Goal: Transaction & Acquisition: Subscribe to service/newsletter

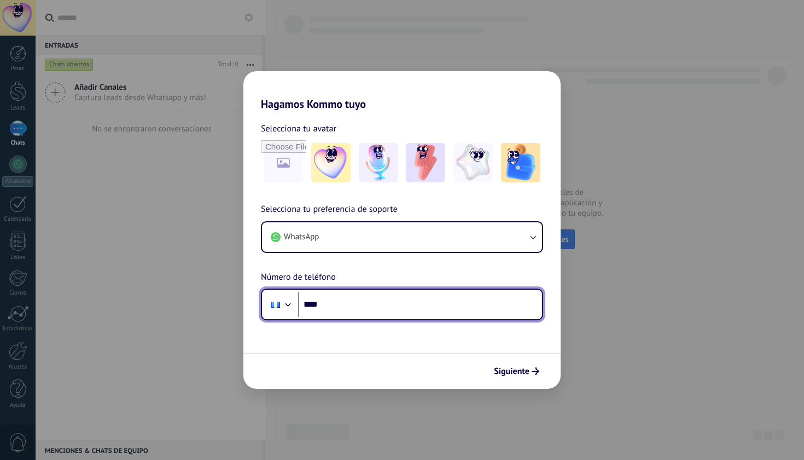
click at [343, 294] on input "****" at bounding box center [420, 304] width 244 height 25
type input "**********"
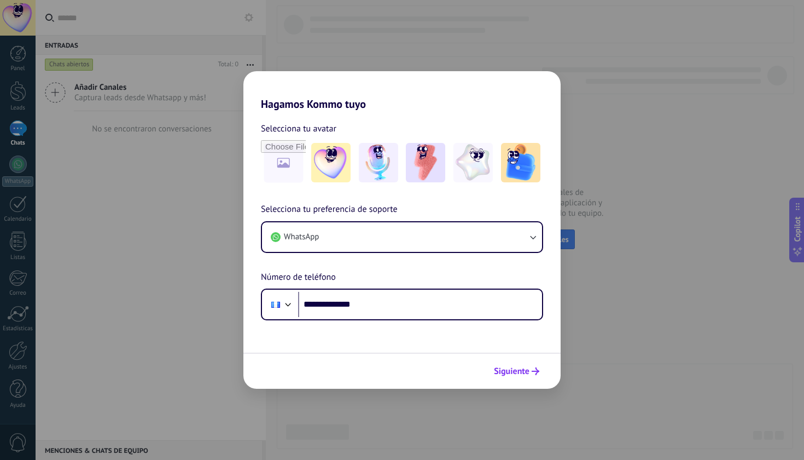
click at [523, 370] on span "Siguiente" at bounding box center [512, 371] width 36 height 8
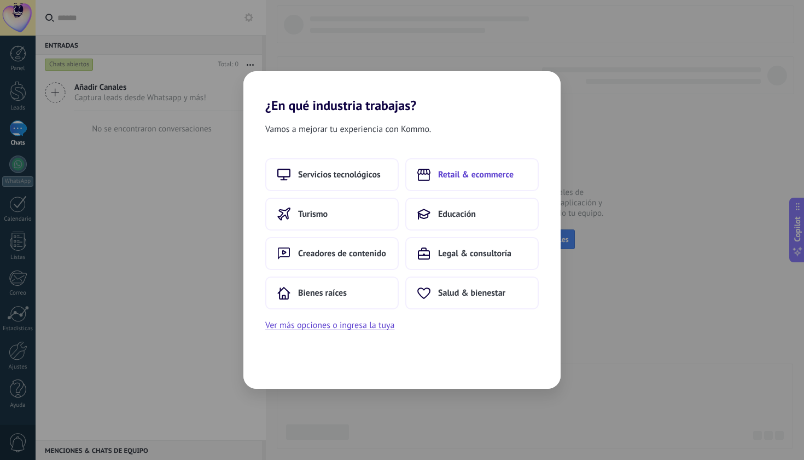
click at [474, 175] on span "Retail & ecommerce" at bounding box center [476, 174] width 76 height 11
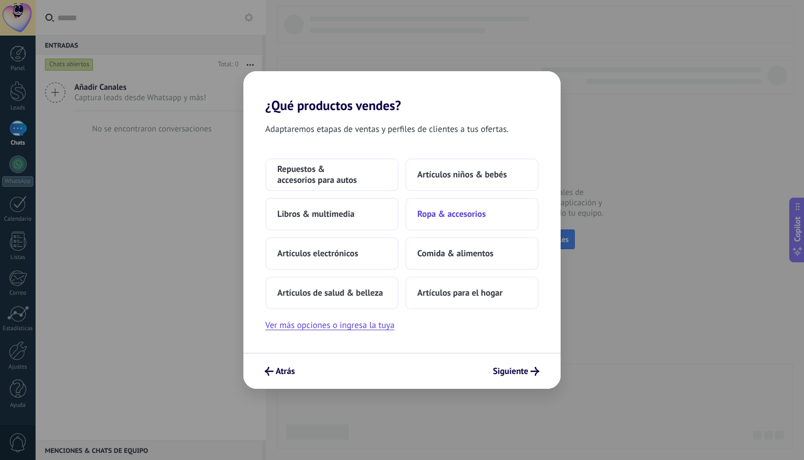
click at [463, 215] on span "Ropa & accesorios" at bounding box center [451, 213] width 68 height 11
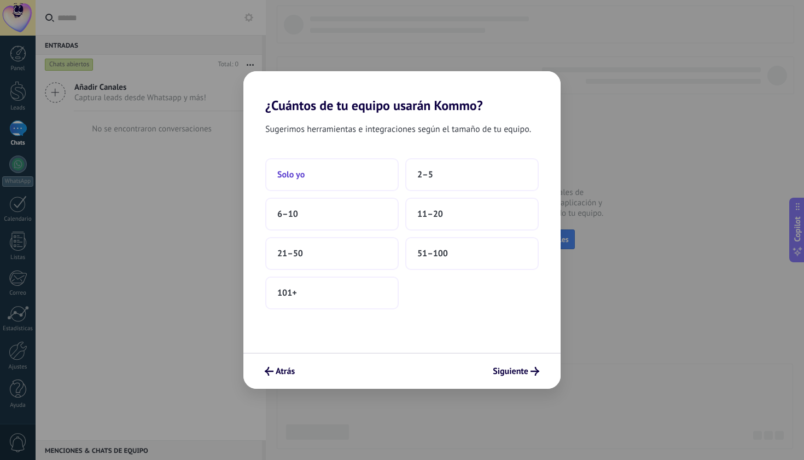
click at [322, 184] on button "Solo yo" at bounding box center [332, 174] width 134 height 33
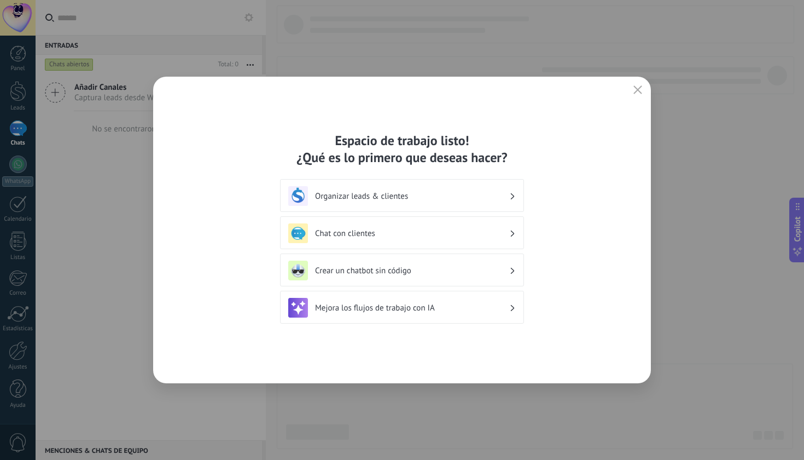
click at [416, 236] on h3 "Chat con clientes" at bounding box center [412, 233] width 194 height 10
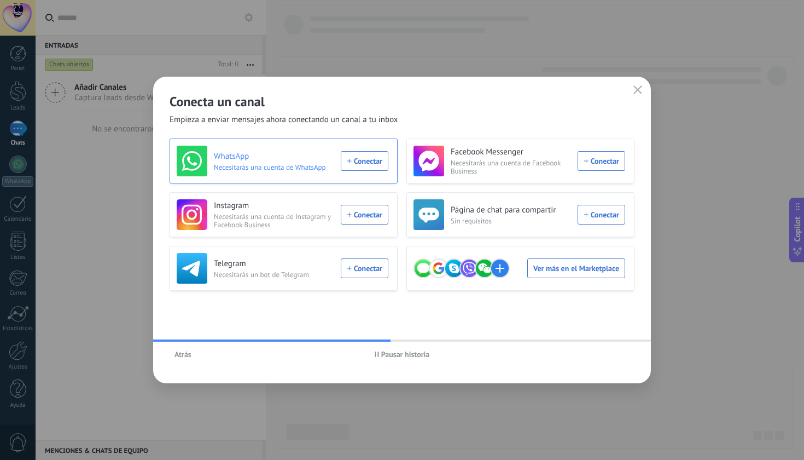
click at [364, 158] on div "WhatsApp Necesitarás una cuenta de WhatsApp Conectar" at bounding box center [283, 161] width 212 height 31
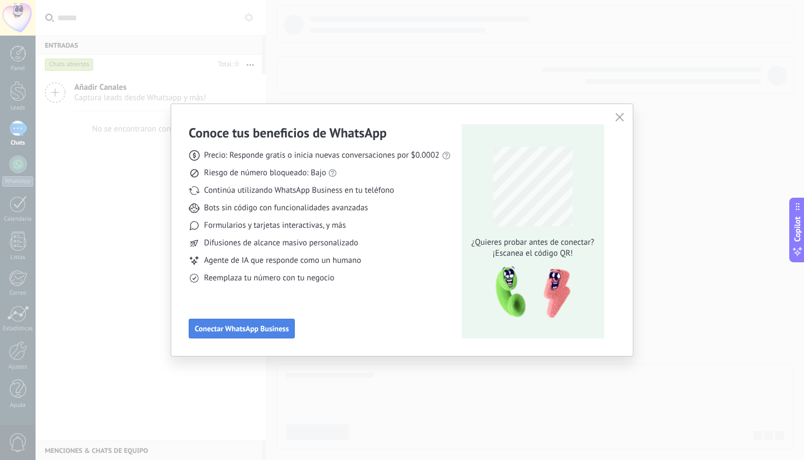
click at [246, 326] on span "Conectar WhatsApp Business" at bounding box center [242, 328] width 94 height 8
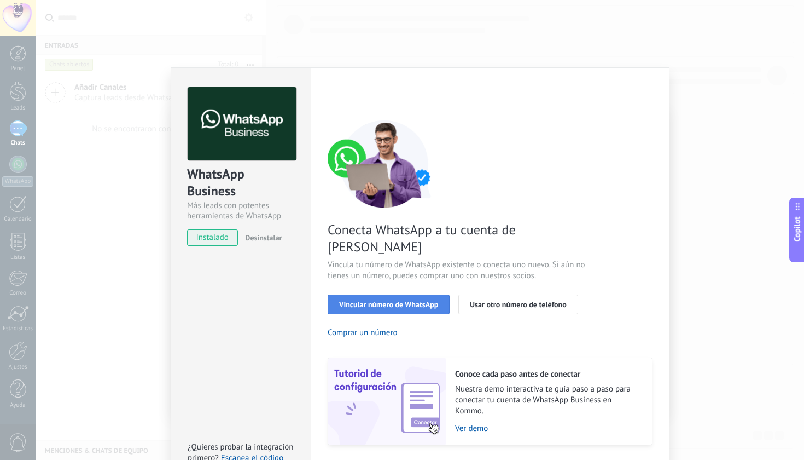
click at [379, 300] on span "Vincular número de WhatsApp" at bounding box center [388, 304] width 99 height 8
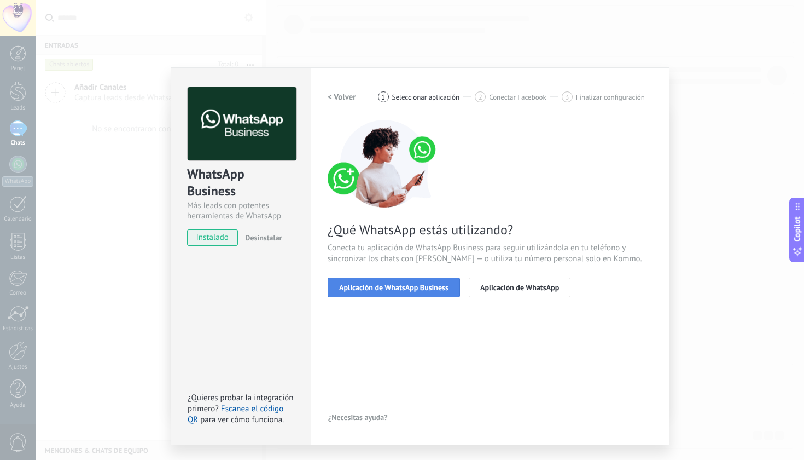
click at [397, 288] on span "Aplicación de WhatsApp Business" at bounding box center [393, 287] width 109 height 8
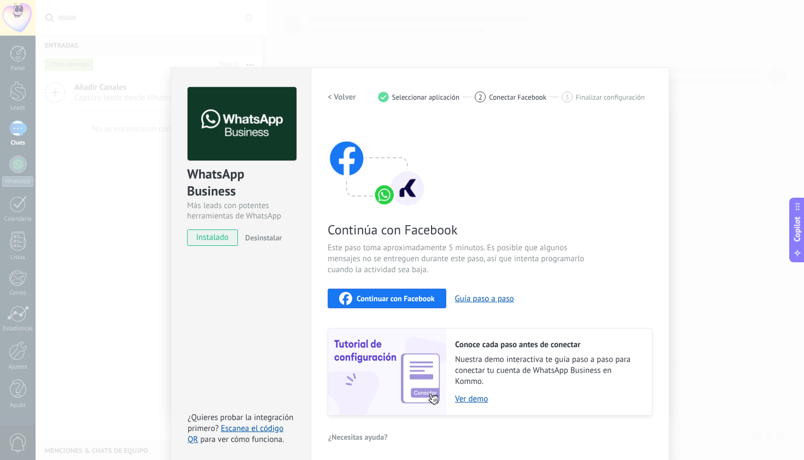
click at [399, 294] on span "Continuar con Facebook" at bounding box center [396, 298] width 78 height 8
click at [343, 96] on h2 "< Volver" at bounding box center [342, 97] width 28 height 10
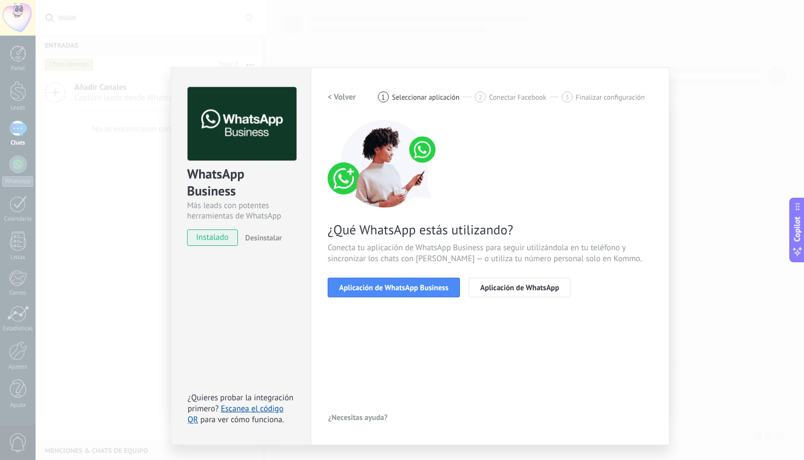
click at [346, 97] on h2 "< Volver" at bounding box center [342, 97] width 28 height 10
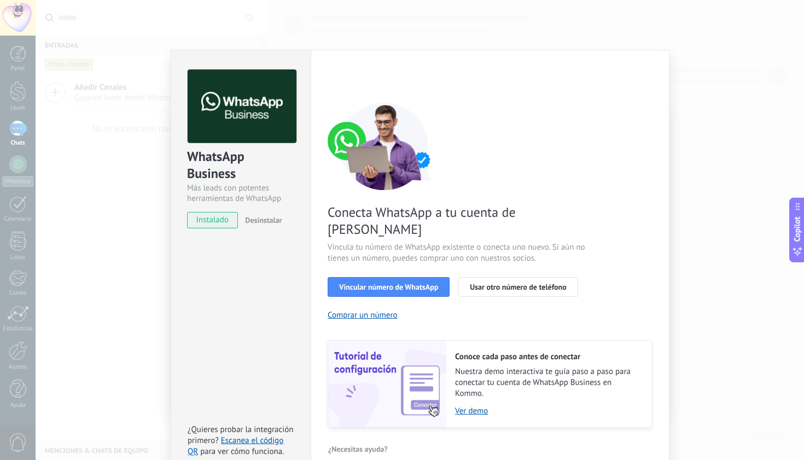
scroll to position [17, 0]
click at [370, 283] on span "Vincular número de WhatsApp" at bounding box center [388, 287] width 99 height 8
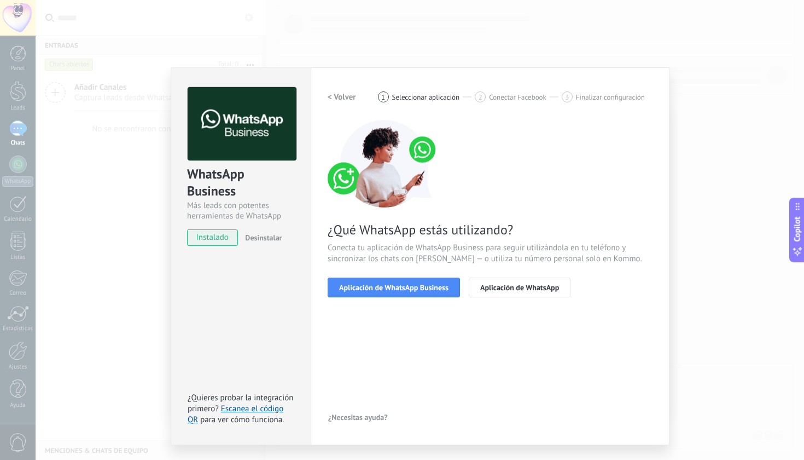
scroll to position [0, 0]
click at [392, 289] on span "Aplicación de WhatsApp Business" at bounding box center [393, 287] width 109 height 8
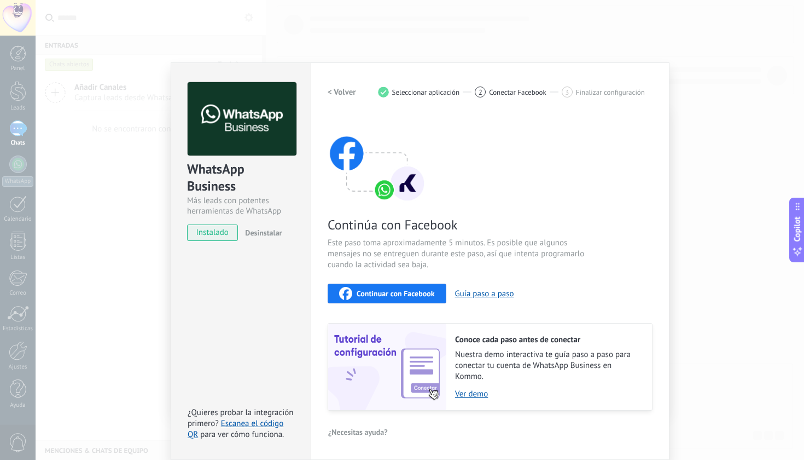
scroll to position [4, 0]
click at [403, 300] on button "Continuar con Facebook" at bounding box center [387, 294] width 119 height 20
click at [257, 423] on link "Escanea el código QR" at bounding box center [236, 429] width 96 height 21
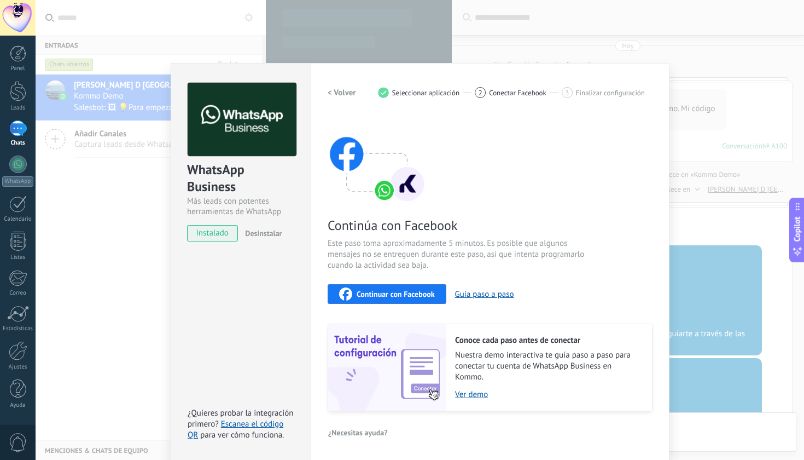
scroll to position [340, 0]
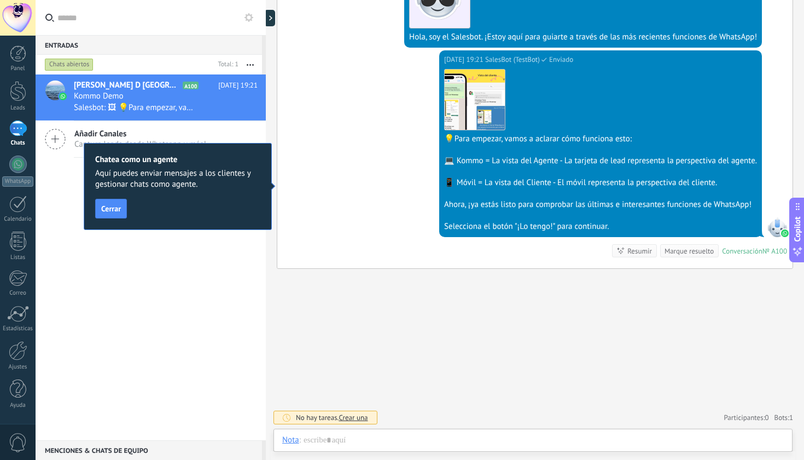
scroll to position [265, 0]
click at [115, 203] on button "Cerrar" at bounding box center [111, 209] width 32 height 20
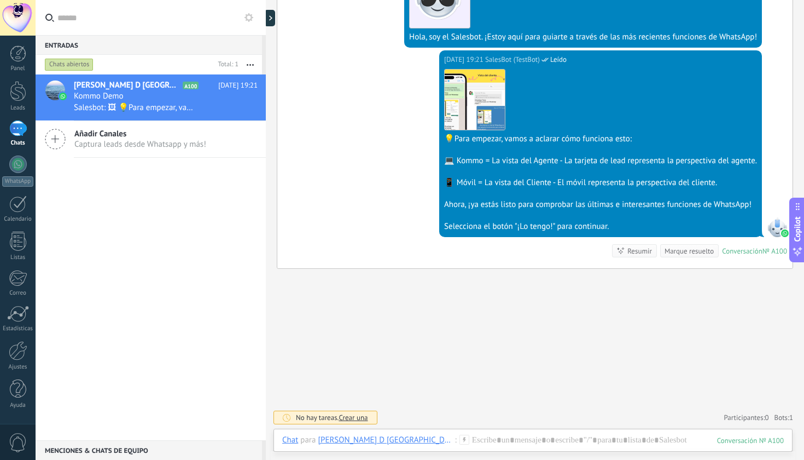
click at [54, 139] on use at bounding box center [55, 139] width 20 height 20
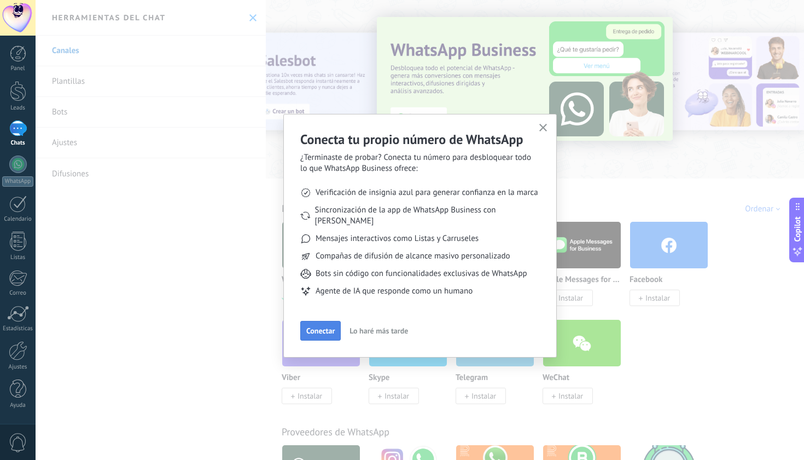
click at [329, 327] on span "Conectar" at bounding box center [320, 331] width 28 height 8
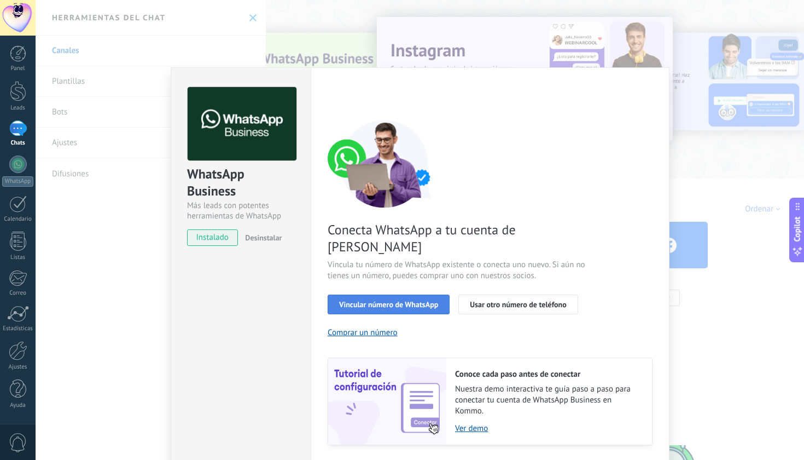
click at [415, 300] on span "Vincular número de WhatsApp" at bounding box center [388, 304] width 99 height 8
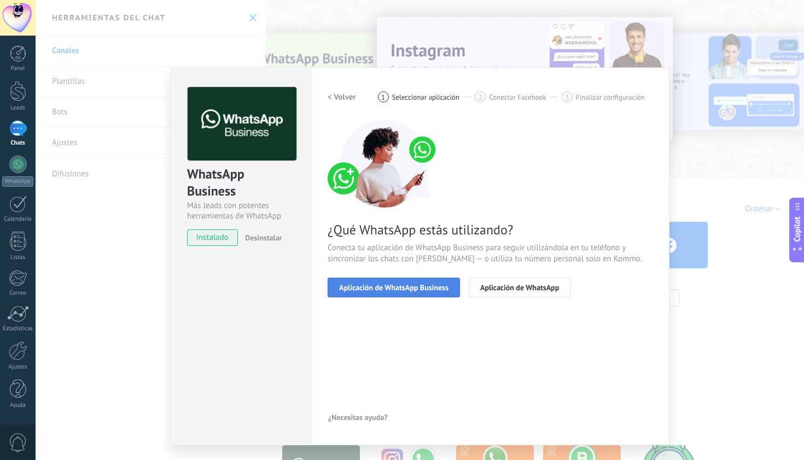
click at [415, 287] on span "Aplicación de WhatsApp Business" at bounding box center [393, 287] width 109 height 8
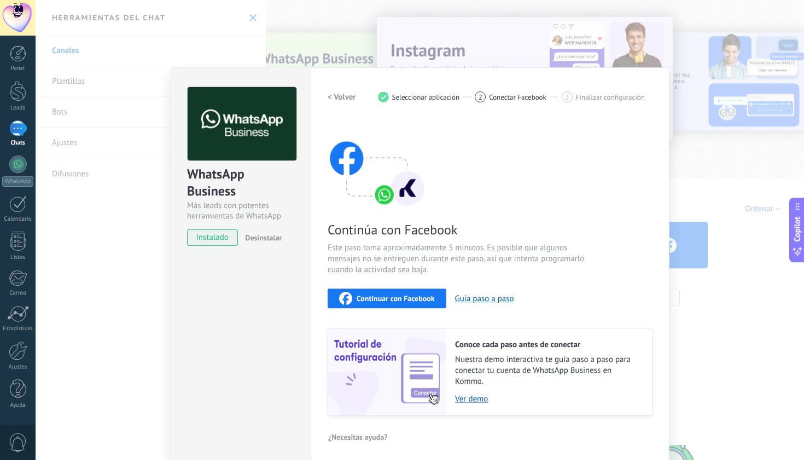
click at [391, 296] on span "Continuar con Facebook" at bounding box center [396, 298] width 78 height 8
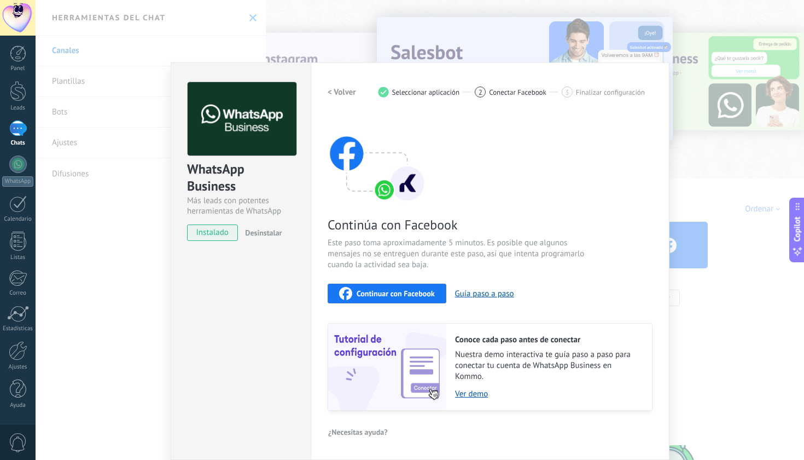
scroll to position [4, 0]
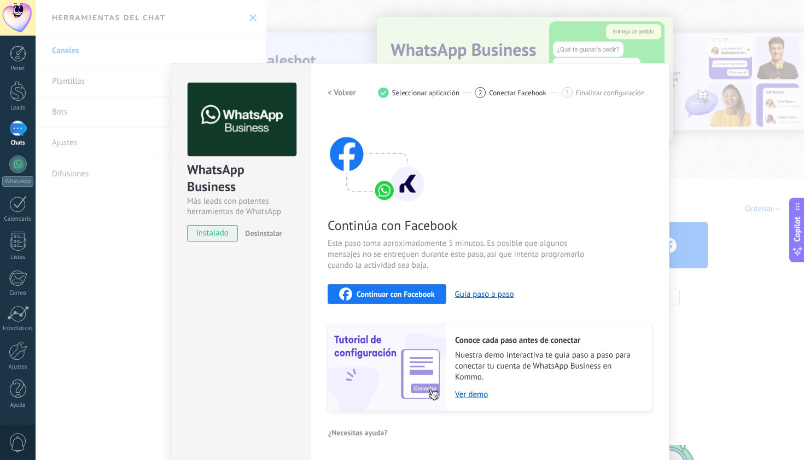
click at [128, 201] on div "WhatsApp Business Más leads con potentes herramientas de WhatsApp instalado Des…" at bounding box center [420, 230] width 769 height 460
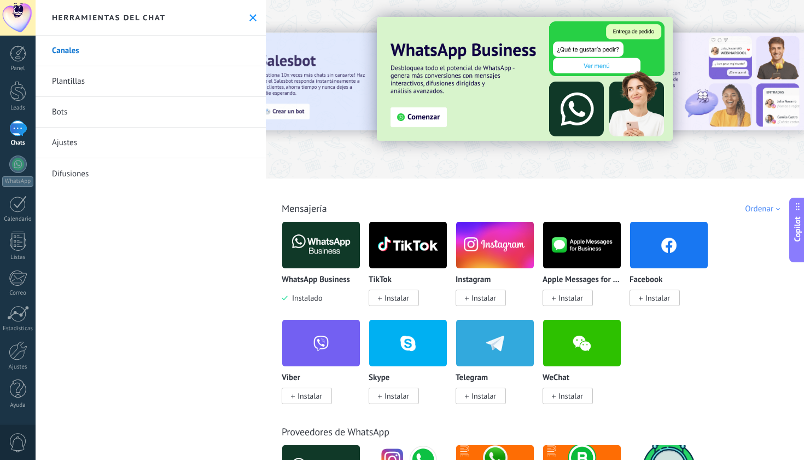
click at [333, 249] on img at bounding box center [321, 244] width 78 height 53
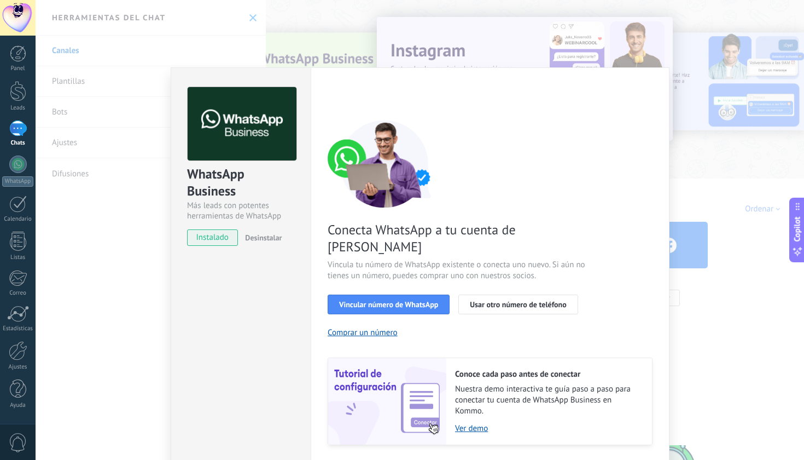
click at [112, 269] on div "WhatsApp Business Más leads con potentes herramientas de WhatsApp instalado Des…" at bounding box center [420, 230] width 769 height 460
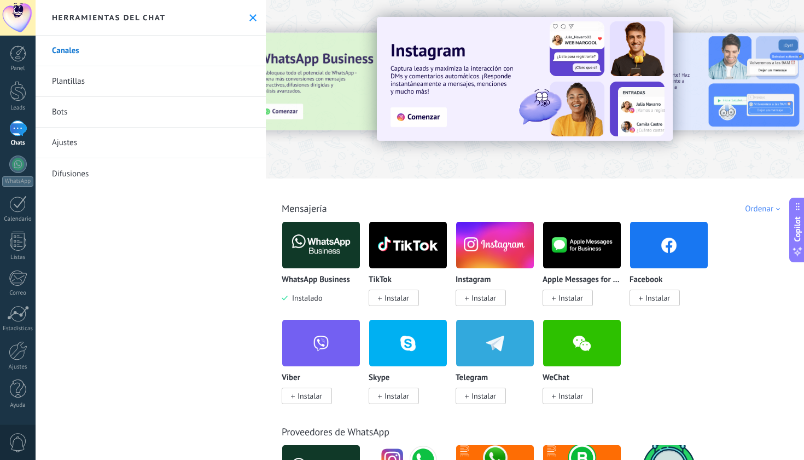
click at [17, 136] on div "1" at bounding box center [18, 128] width 18 height 16
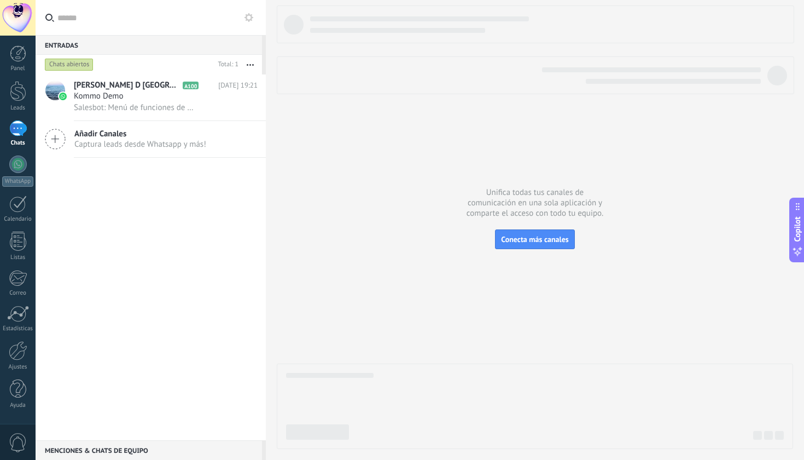
click at [83, 141] on span "Captura leads desde Whatsapp y más!" at bounding box center [140, 144] width 132 height 10
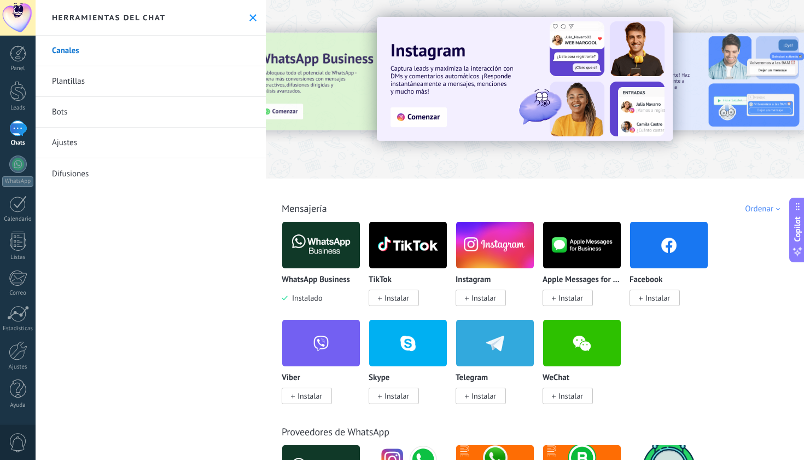
click at [70, 80] on link "Plantillas" at bounding box center [151, 81] width 230 height 31
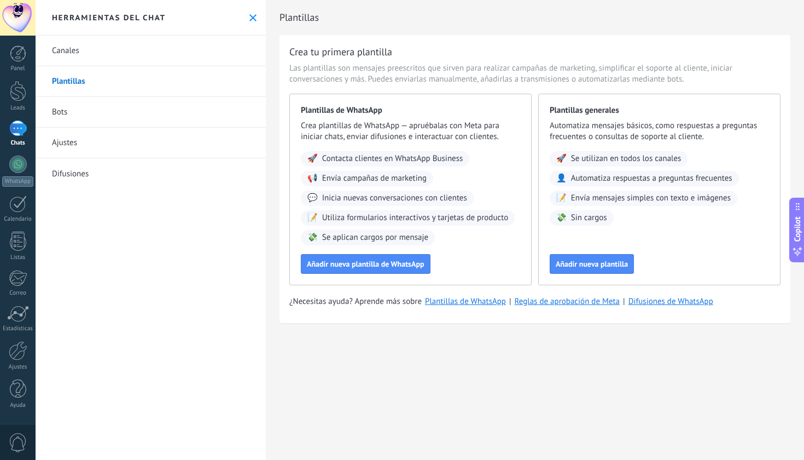
click at [60, 111] on link "Bots" at bounding box center [151, 112] width 230 height 31
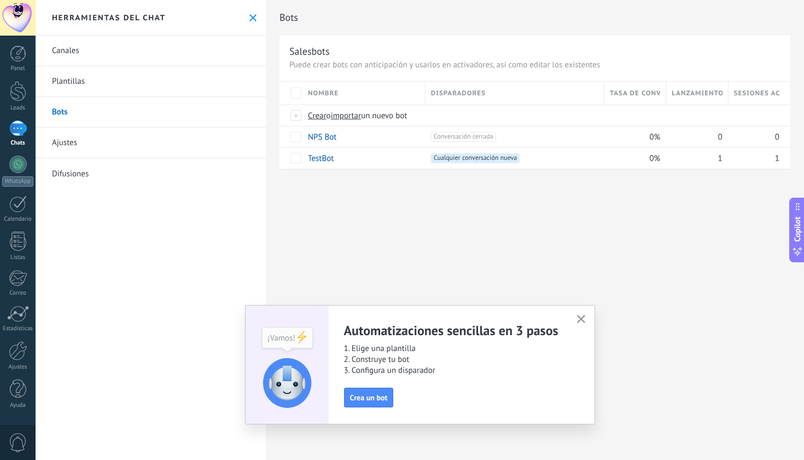
click at [62, 55] on link "Canales" at bounding box center [151, 51] width 230 height 31
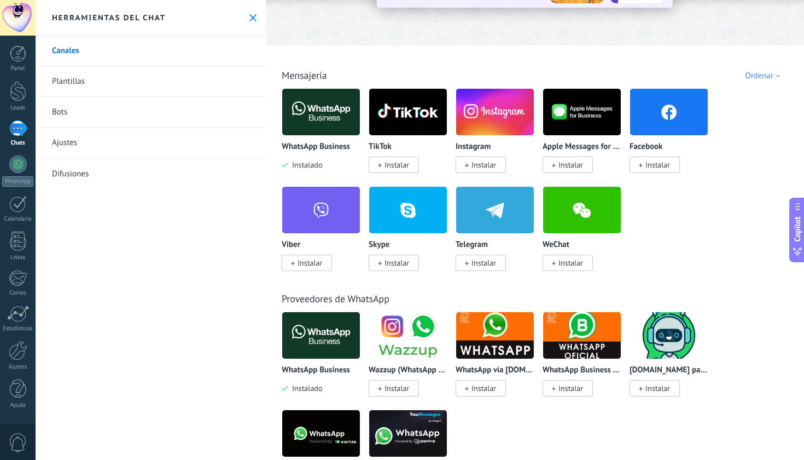
scroll to position [73, 0]
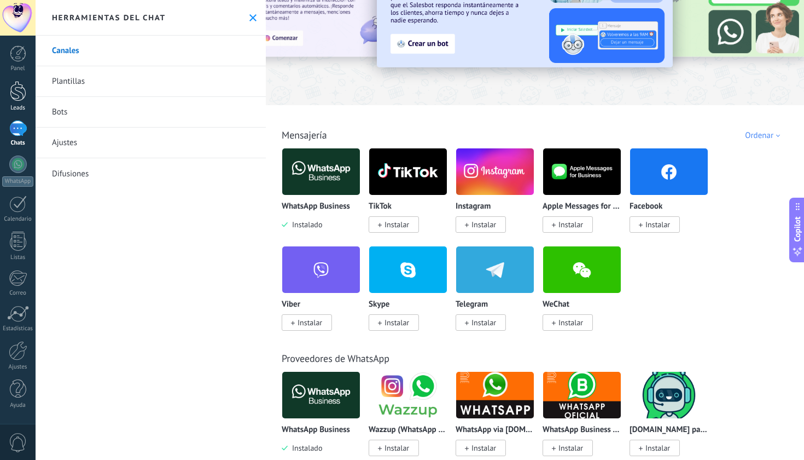
click at [20, 101] on div at bounding box center [18, 91] width 16 height 20
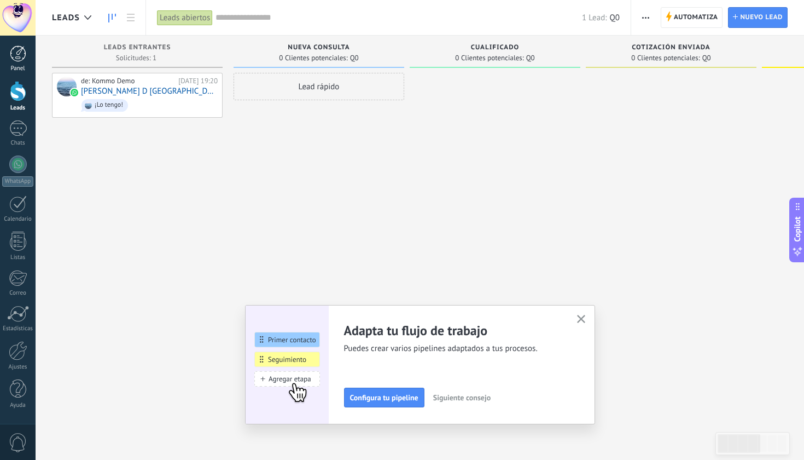
click at [16, 58] on div at bounding box center [18, 53] width 16 height 16
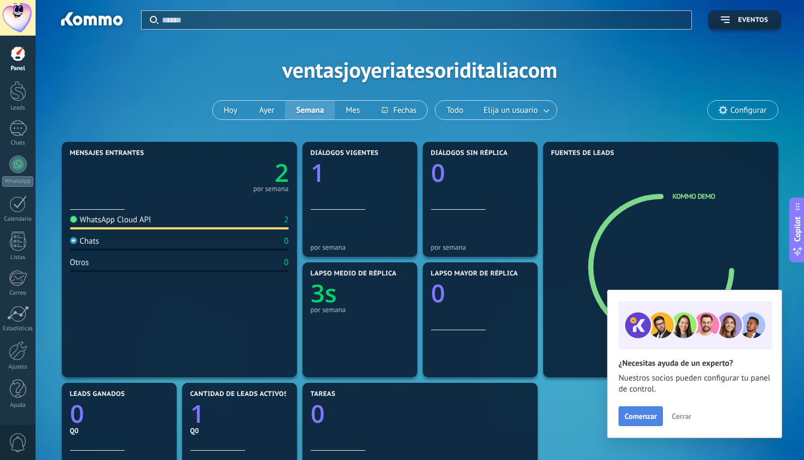
click at [641, 417] on span "Comenzar" at bounding box center [641, 416] width 32 height 8
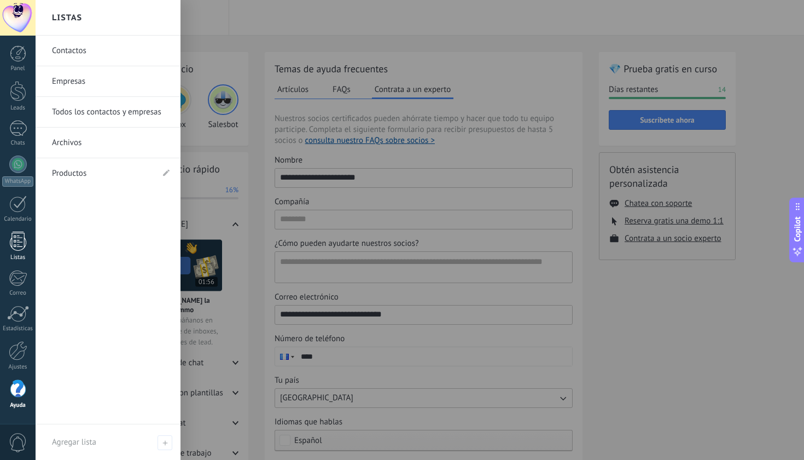
click at [16, 240] on div at bounding box center [18, 240] width 16 height 19
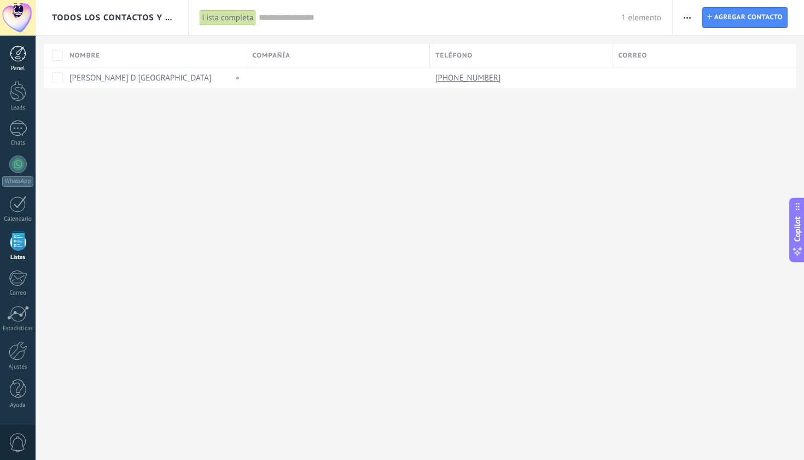
click at [23, 61] on div at bounding box center [18, 53] width 16 height 16
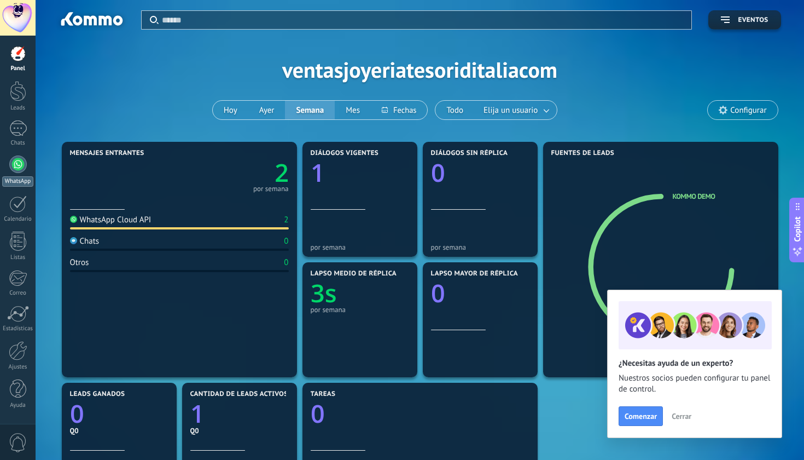
click at [16, 165] on div at bounding box center [18, 164] width 18 height 18
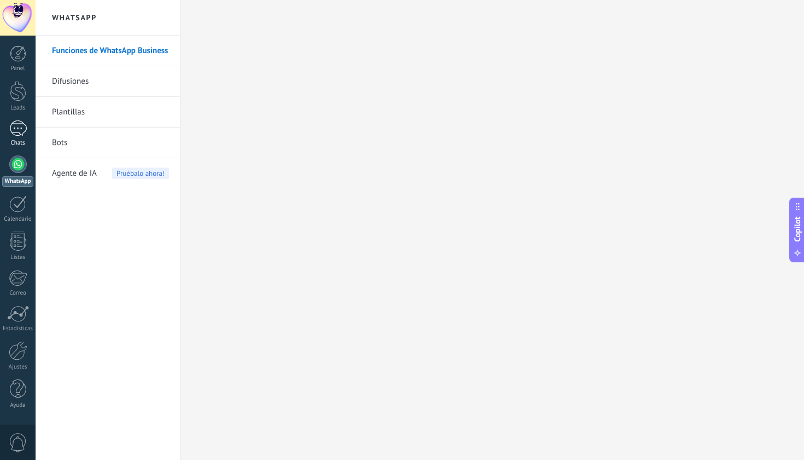
click at [16, 130] on div "1" at bounding box center [18, 128] width 18 height 16
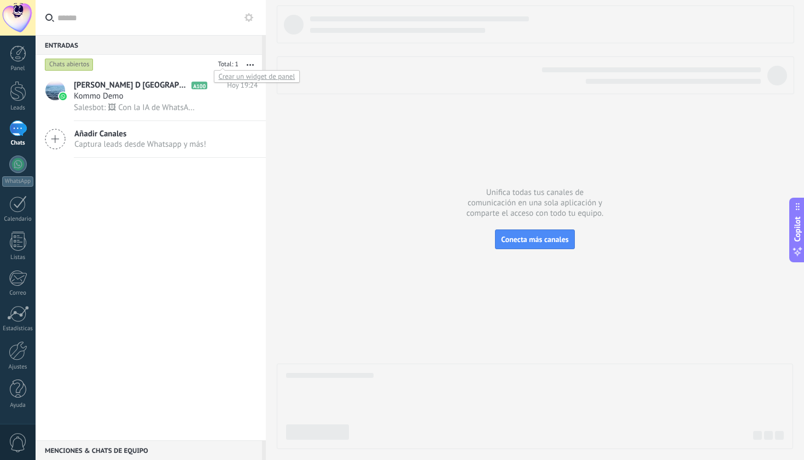
click at [227, 62] on div at bounding box center [226, 65] width 25 height 11
click at [527, 231] on button "Conecta más canales" at bounding box center [534, 239] width 79 height 20
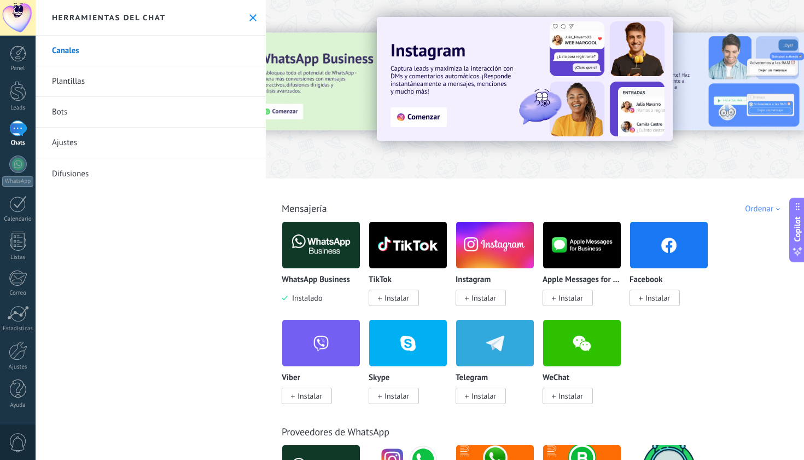
click at [18, 132] on div "1" at bounding box center [18, 128] width 18 height 16
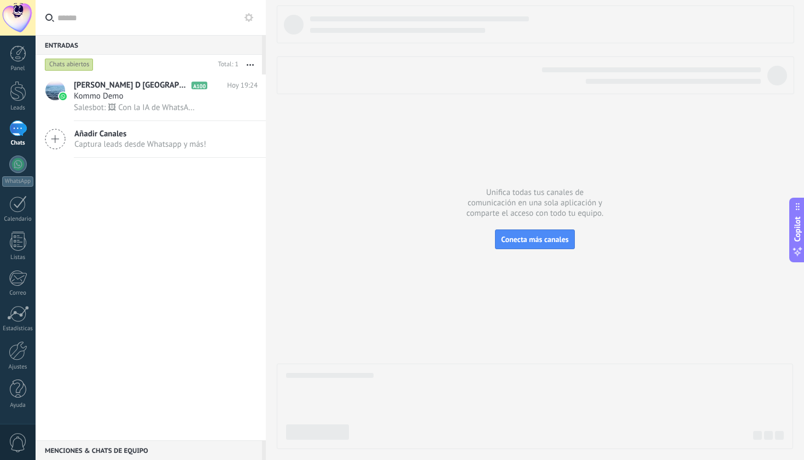
click at [77, 62] on div "Chats abiertos" at bounding box center [69, 64] width 49 height 13
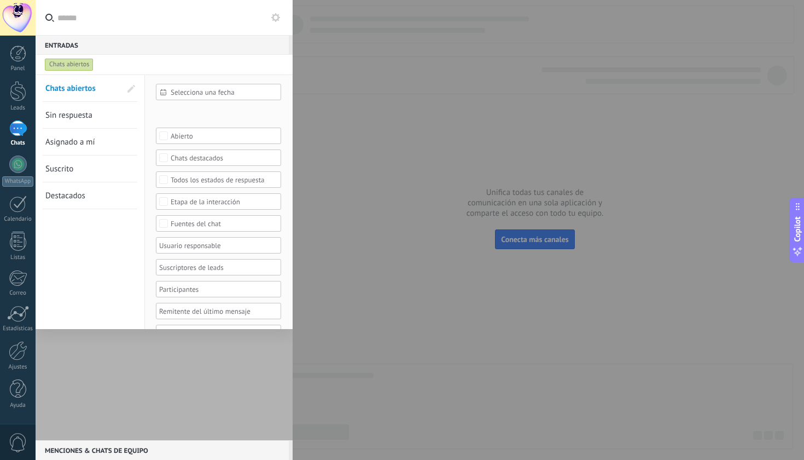
click at [62, 120] on link "Sin respuesta" at bounding box center [83, 115] width 76 height 26
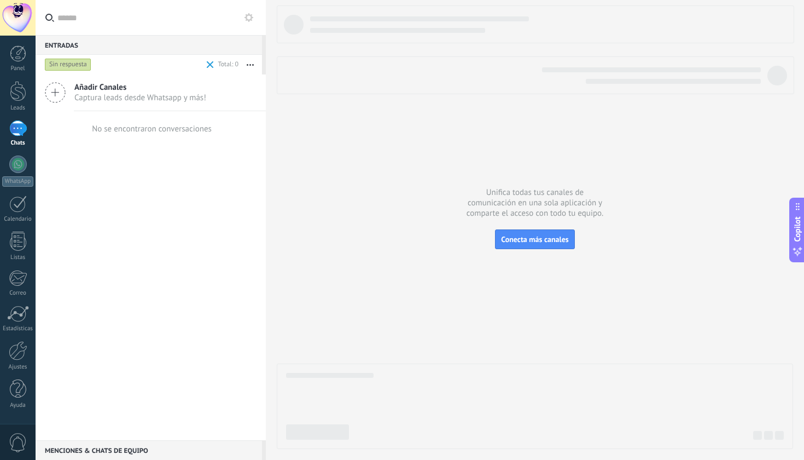
click at [68, 57] on div "Sin respuesta" at bounding box center [123, 65] width 161 height 20
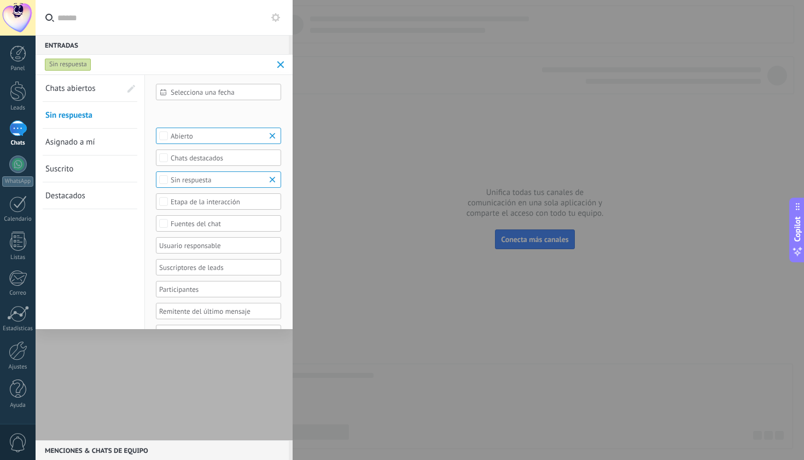
click at [65, 90] on span "Chats abiertos" at bounding box center [70, 88] width 50 height 10
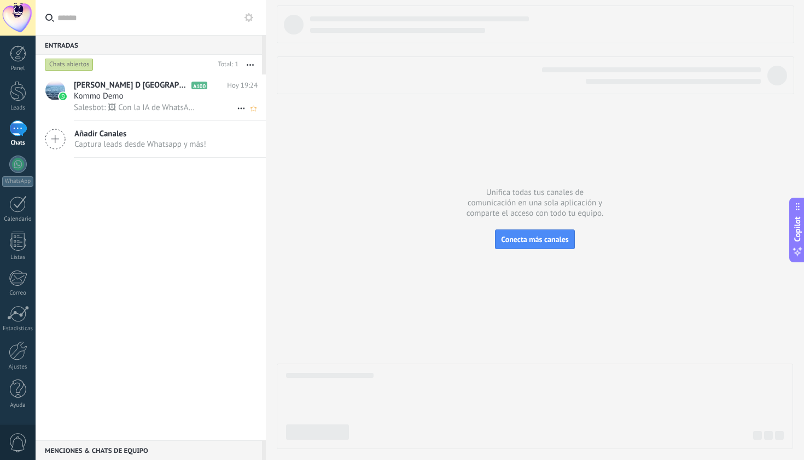
click at [112, 94] on span "Kommo Demo" at bounding box center [99, 96] width 50 height 11
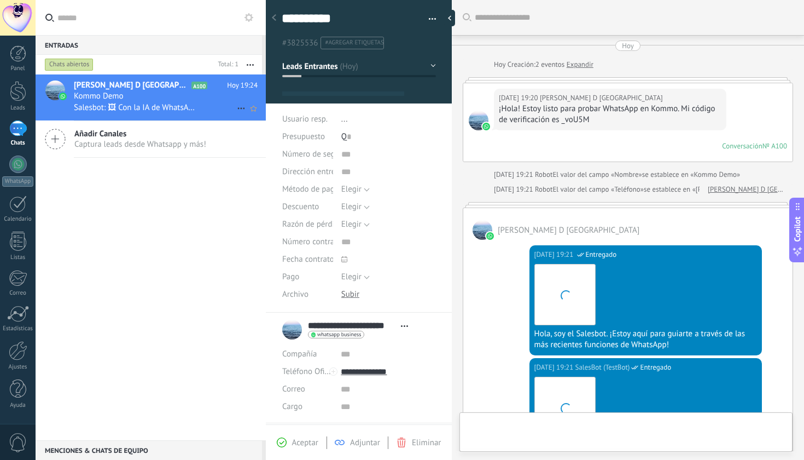
type textarea "**********"
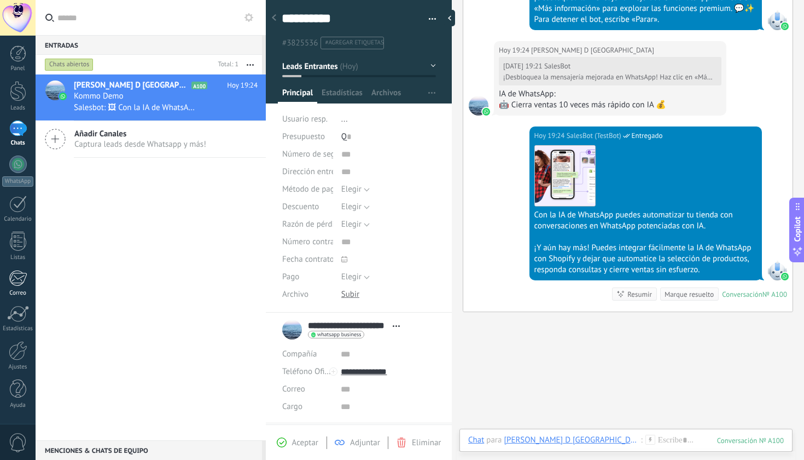
click at [15, 276] on div at bounding box center [18, 278] width 18 height 16
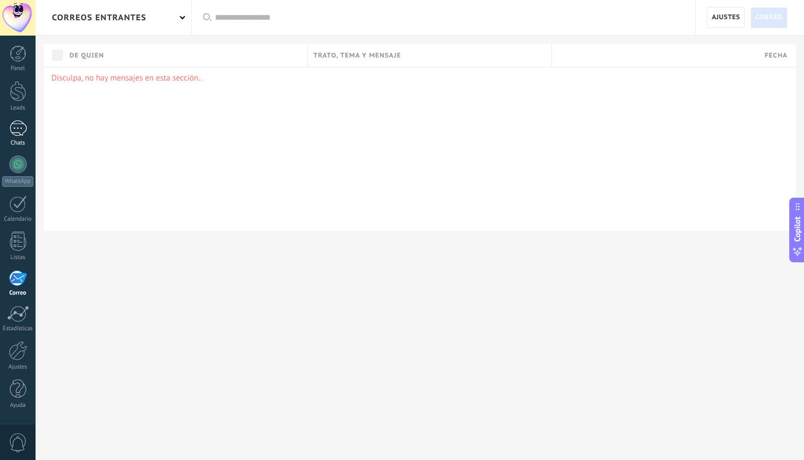
click at [18, 131] on div "1" at bounding box center [18, 128] width 18 height 16
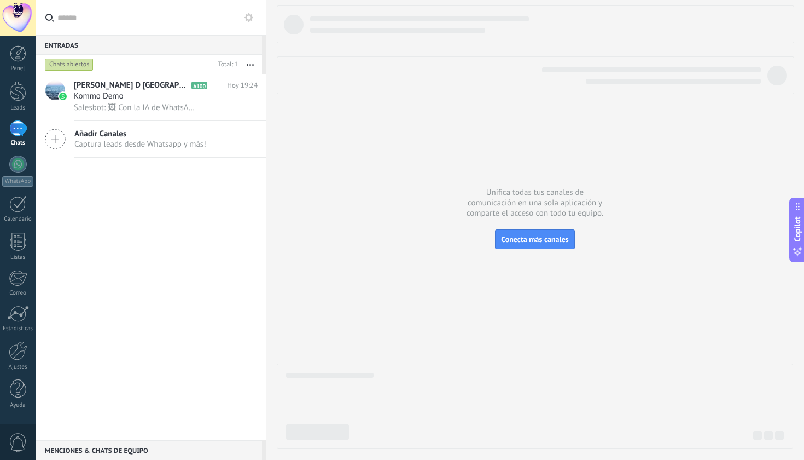
click at [20, 19] on div at bounding box center [18, 18] width 36 height 36
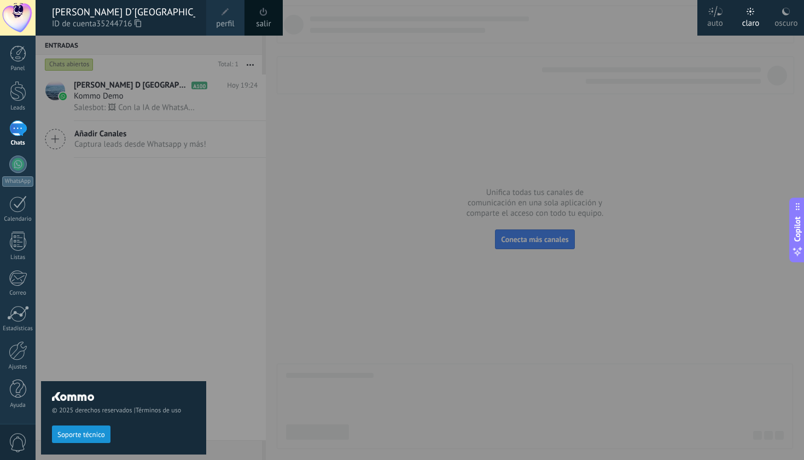
click at [218, 20] on span "perfil" at bounding box center [225, 24] width 18 height 12
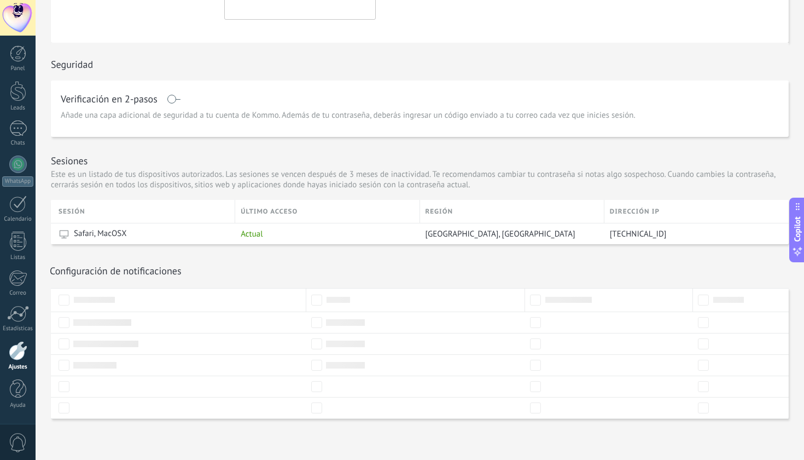
scroll to position [221, 0]
click at [19, 153] on div "Panel Leads 1 Chats WhatsApp Clientes" at bounding box center [18, 232] width 36 height 374
click at [18, 124] on div "1" at bounding box center [18, 128] width 18 height 16
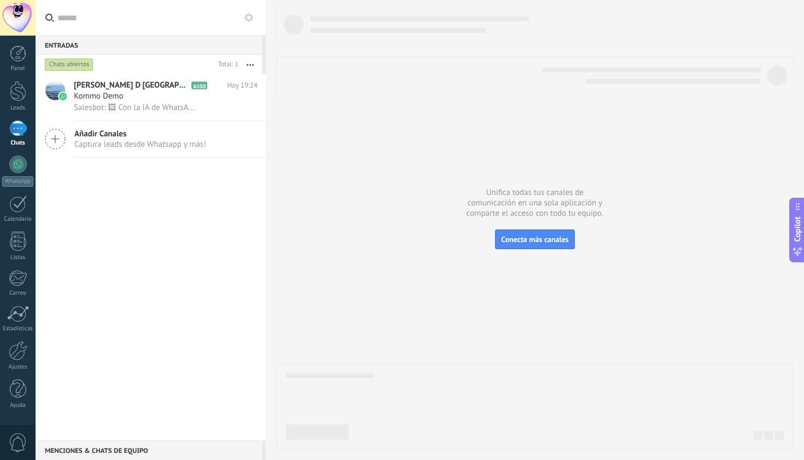
click at [65, 140] on use at bounding box center [55, 139] width 20 height 20
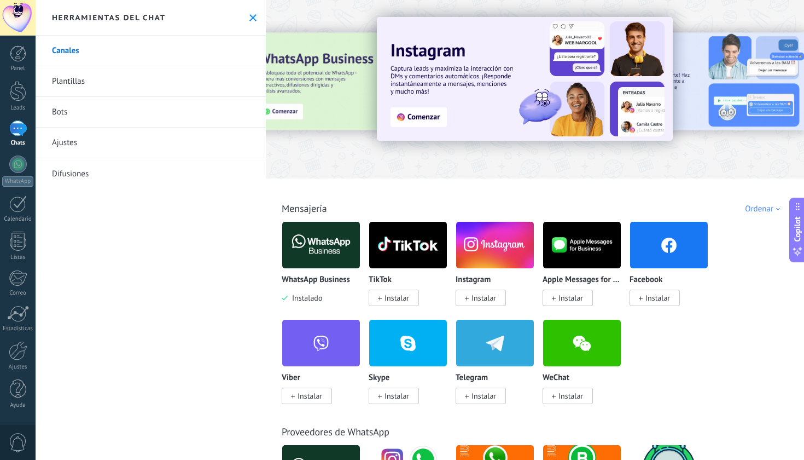
click at [315, 247] on img at bounding box center [321, 244] width 78 height 53
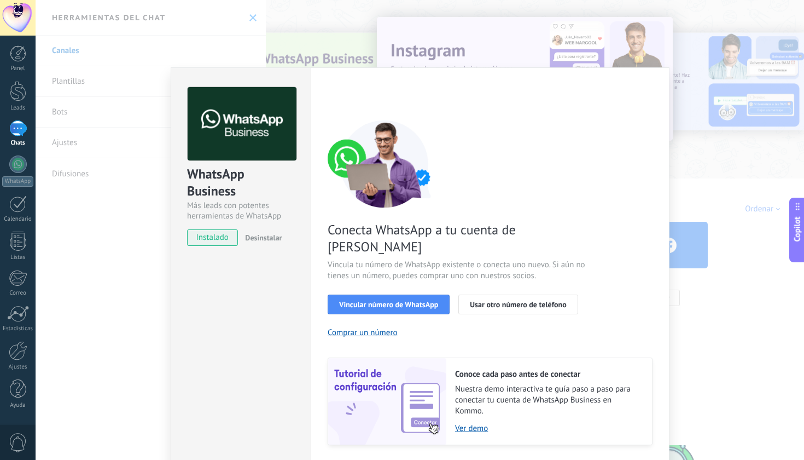
click at [307, 282] on div "WhatsApp Business Más leads con potentes herramientas de WhatsApp instalado Des…" at bounding box center [241, 280] width 140 height 427
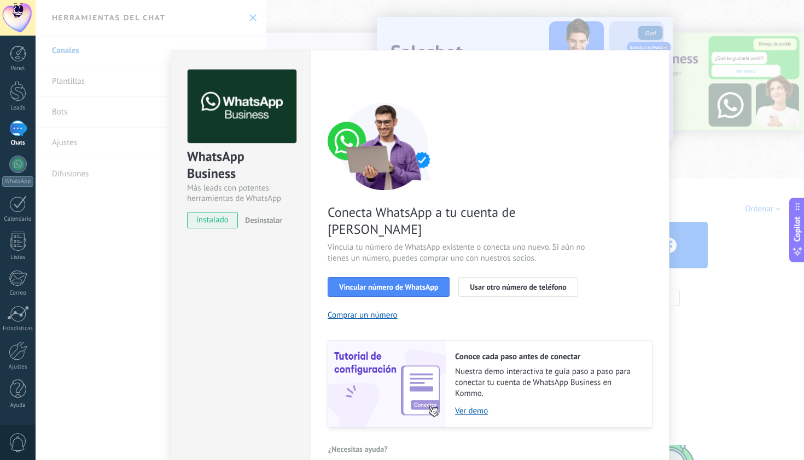
scroll to position [17, 0]
click at [96, 292] on div "WhatsApp Business Más leads con potentes herramientas de WhatsApp instalado Des…" at bounding box center [420, 230] width 769 height 460
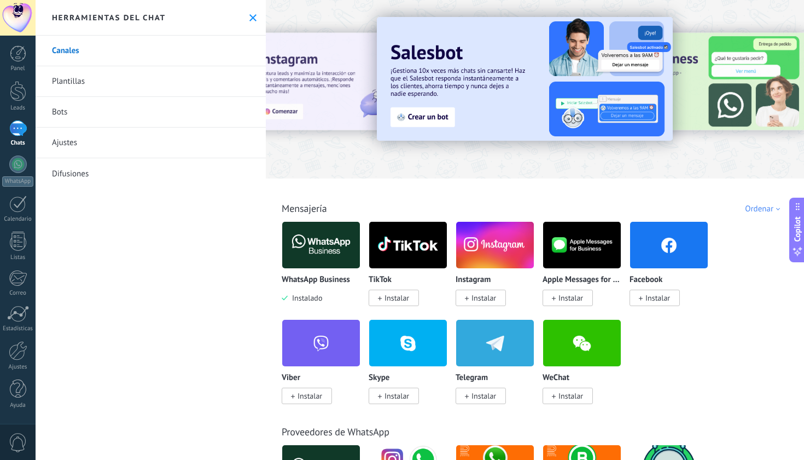
scroll to position [0, 0]
click at [16, 57] on div at bounding box center [18, 53] width 16 height 16
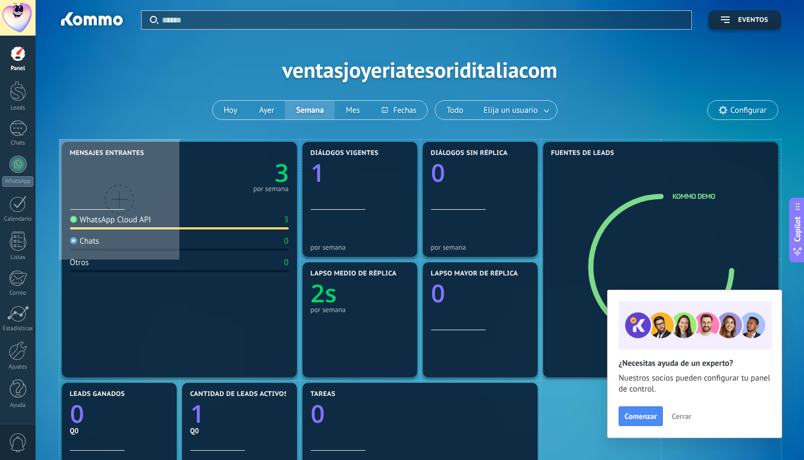
click at [24, 20] on div at bounding box center [18, 18] width 36 height 36
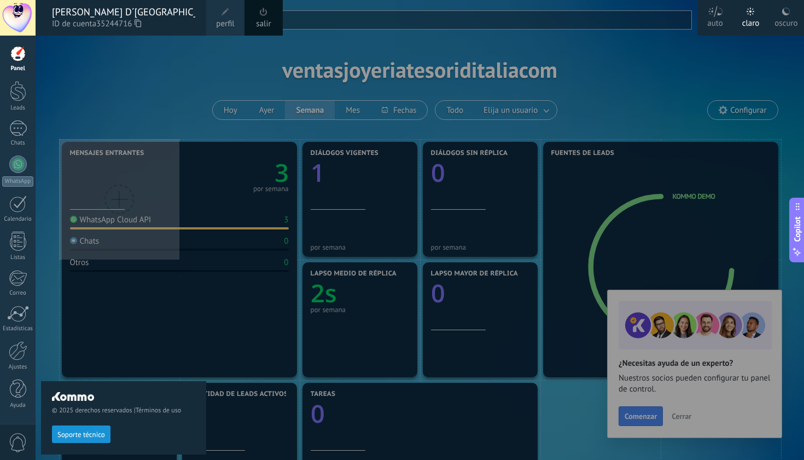
click at [216, 21] on span "perfil" at bounding box center [225, 24] width 18 height 12
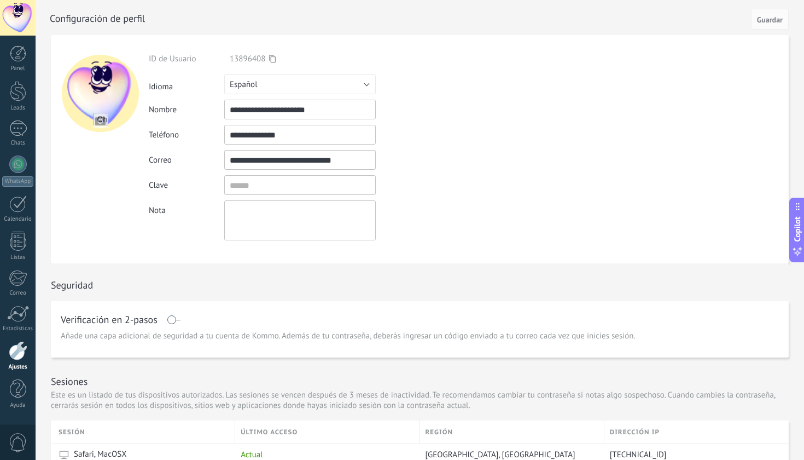
drag, startPoint x: 312, startPoint y: 135, endPoint x: 205, endPoint y: 132, distance: 106.7
type input "*********"
click at [769, 14] on button "Guardar" at bounding box center [770, 19] width 38 height 21
click at [20, 167] on div at bounding box center [18, 164] width 18 height 18
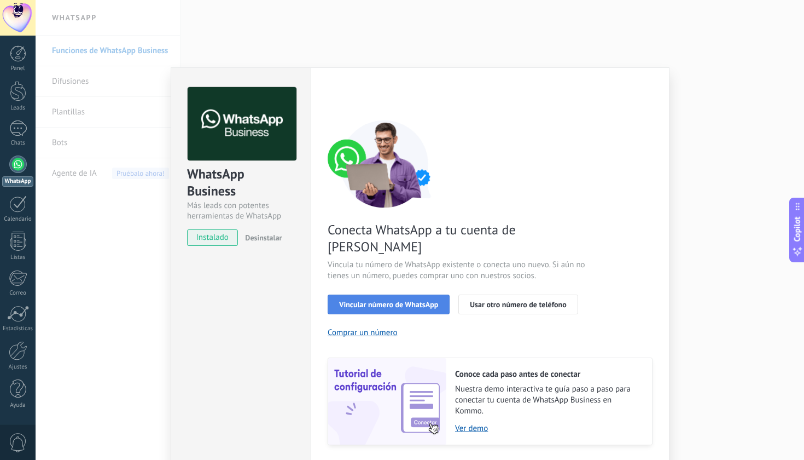
click at [376, 300] on span "Vincular número de WhatsApp" at bounding box center [388, 304] width 99 height 8
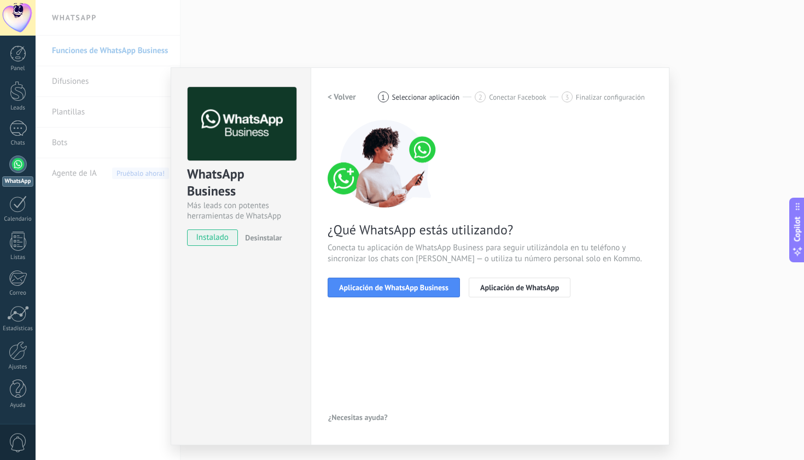
click at [376, 287] on span "Aplicación de WhatsApp Business" at bounding box center [393, 287] width 109 height 8
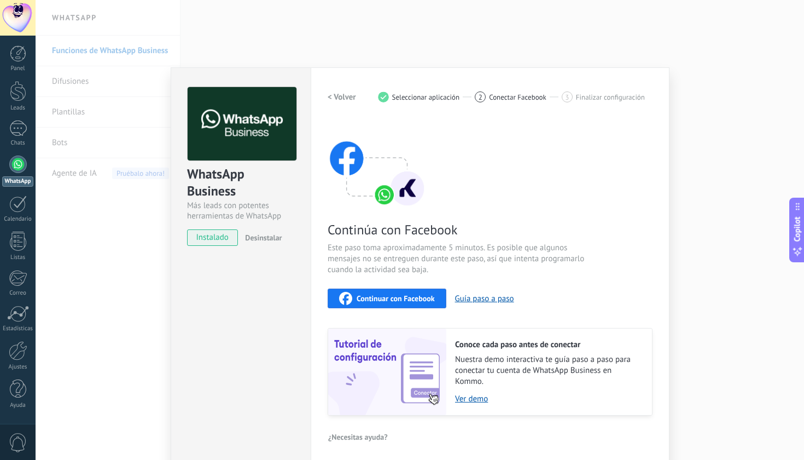
click at [373, 294] on span "Continuar con Facebook" at bounding box center [396, 298] width 78 height 8
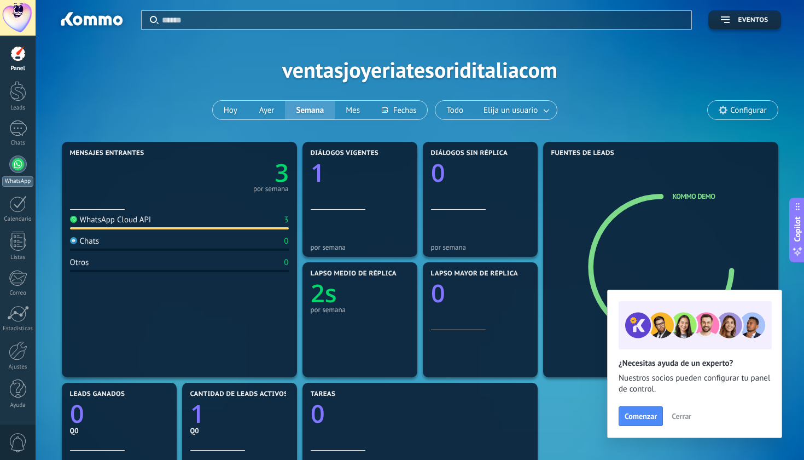
click at [20, 168] on div at bounding box center [18, 164] width 18 height 18
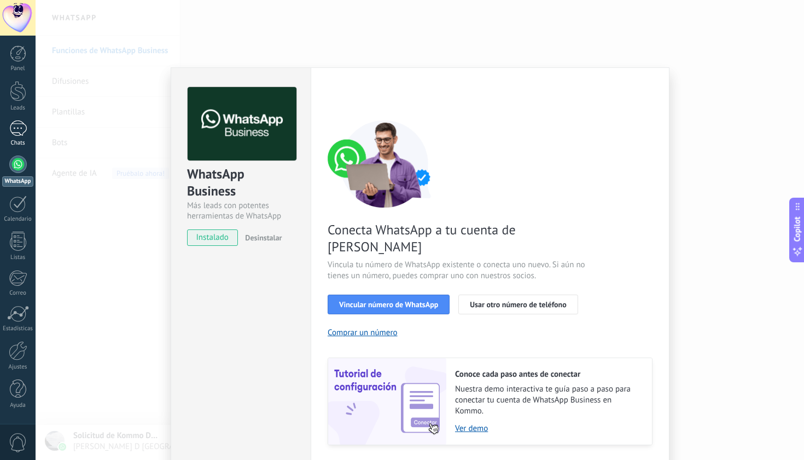
click at [21, 130] on div "1" at bounding box center [18, 128] width 18 height 16
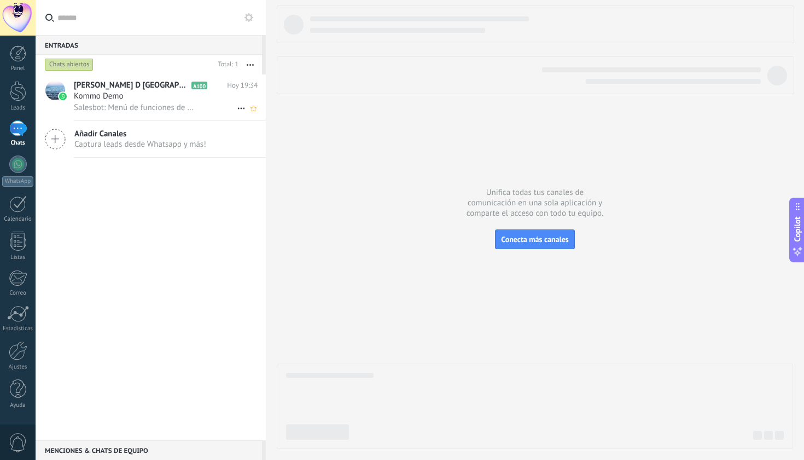
click at [136, 97] on div "Kommo Demo" at bounding box center [166, 96] width 184 height 11
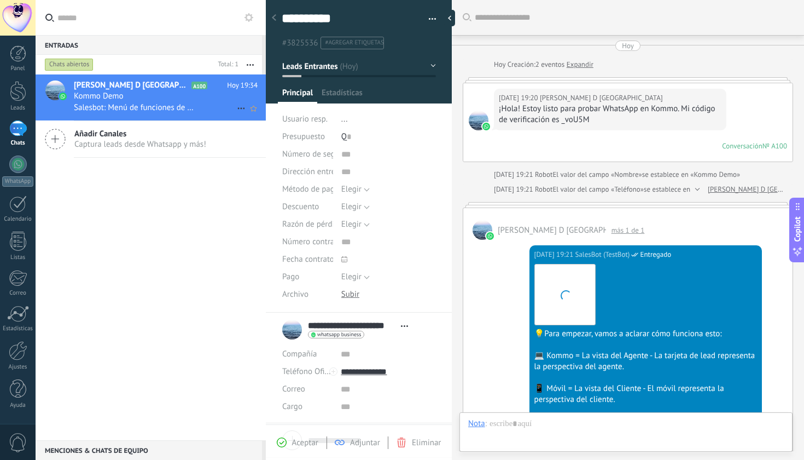
scroll to position [976, 0]
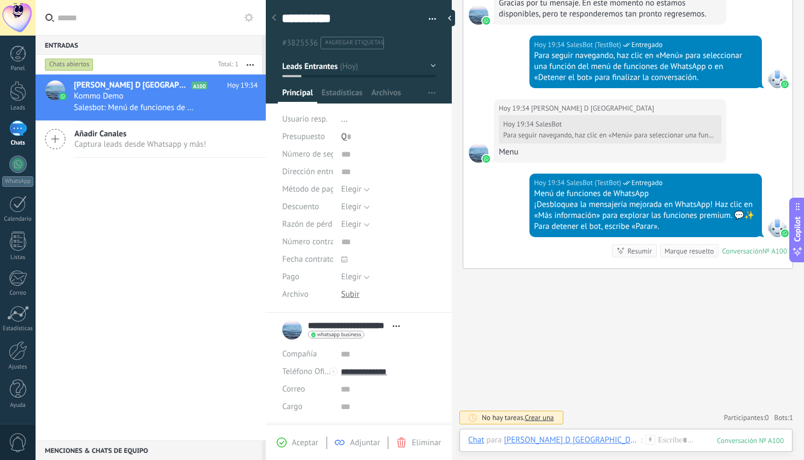
click at [120, 210] on div "[PERSON_NAME] D Italia A100 [DATE] 19:34 Kommo Demo Salesbot: Menú de funciones…" at bounding box center [151, 256] width 230 height 365
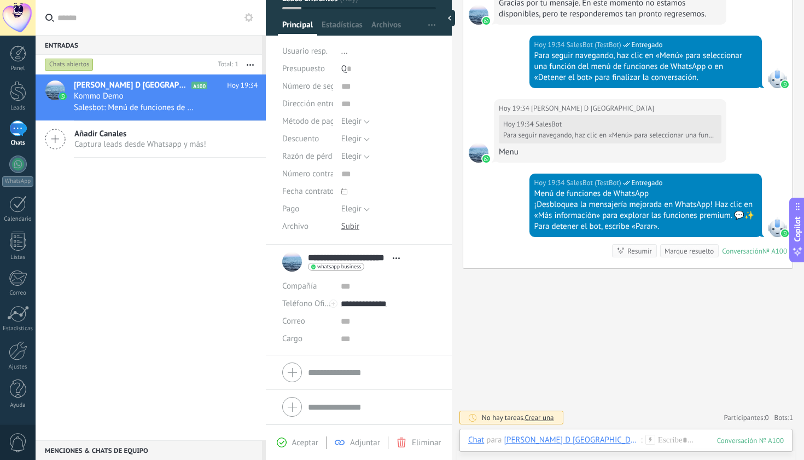
scroll to position [70, 0]
click at [14, 124] on div "1" at bounding box center [18, 128] width 18 height 16
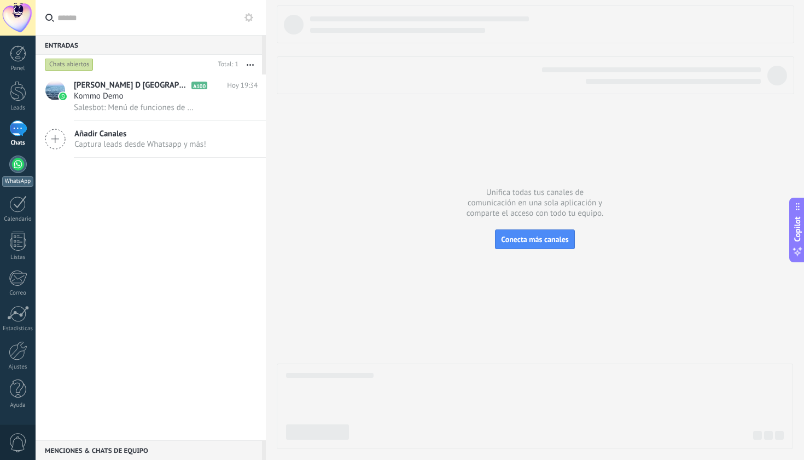
click at [18, 157] on div at bounding box center [18, 164] width 18 height 18
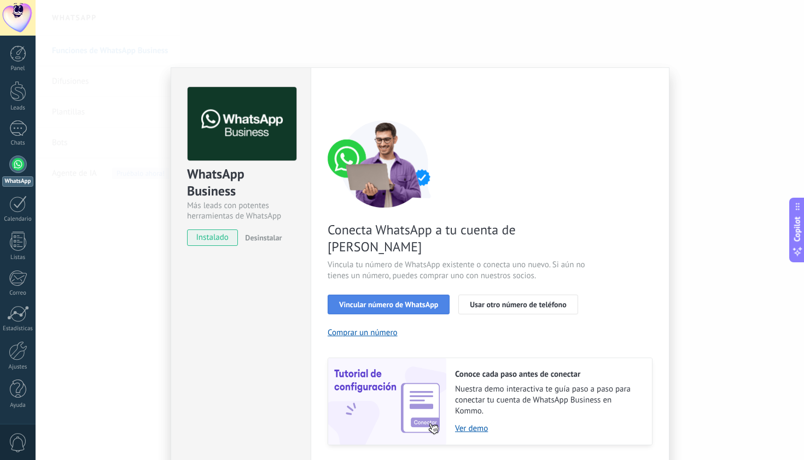
click at [367, 300] on span "Vincular número de WhatsApp" at bounding box center [388, 304] width 99 height 8
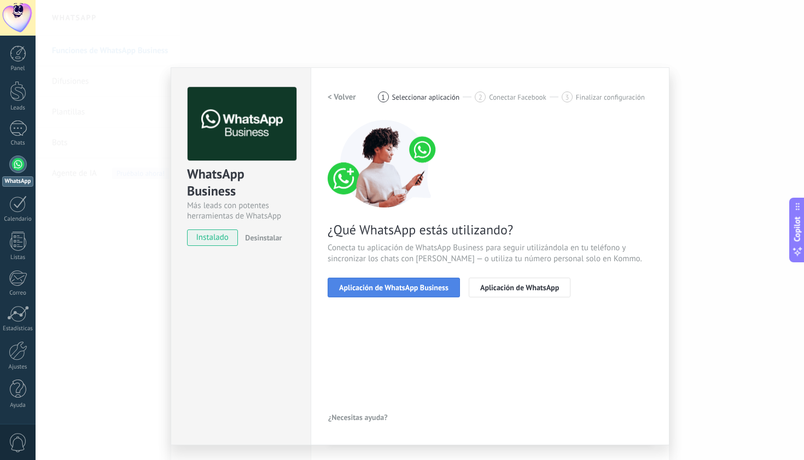
click at [428, 288] on span "Aplicación de WhatsApp Business" at bounding box center [393, 287] width 109 height 8
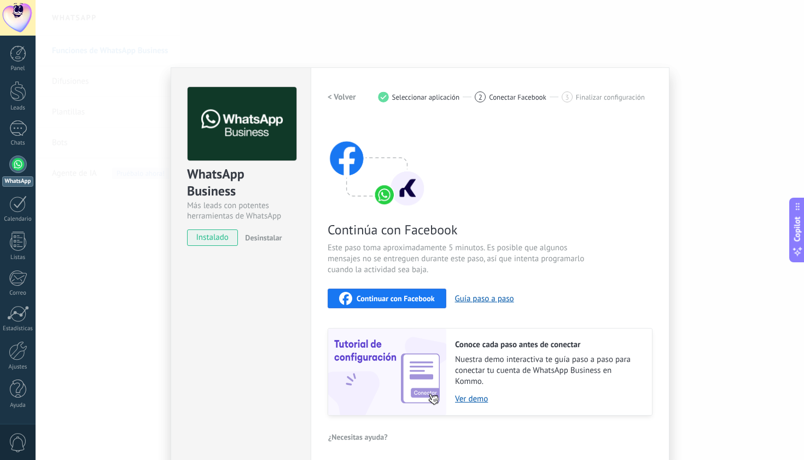
click at [406, 295] on span "Continuar con Facebook" at bounding box center [396, 298] width 78 height 8
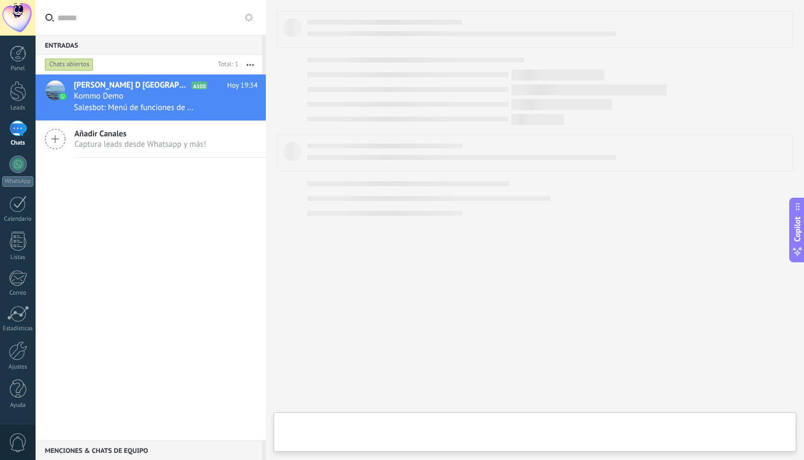
type textarea "**********"
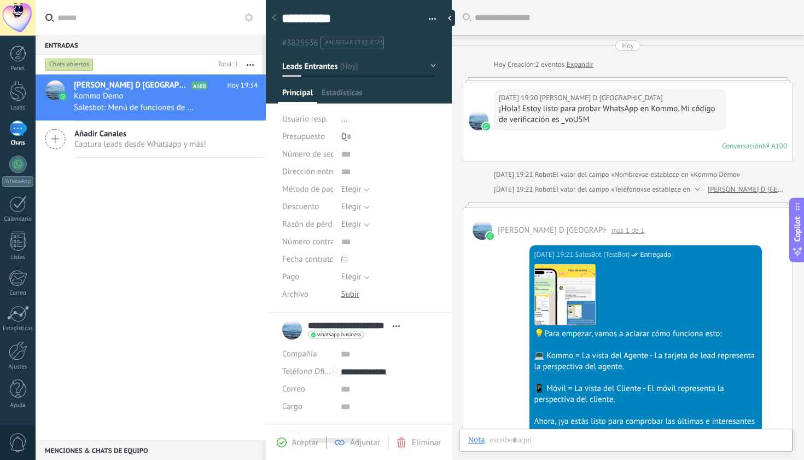
scroll to position [976, 0]
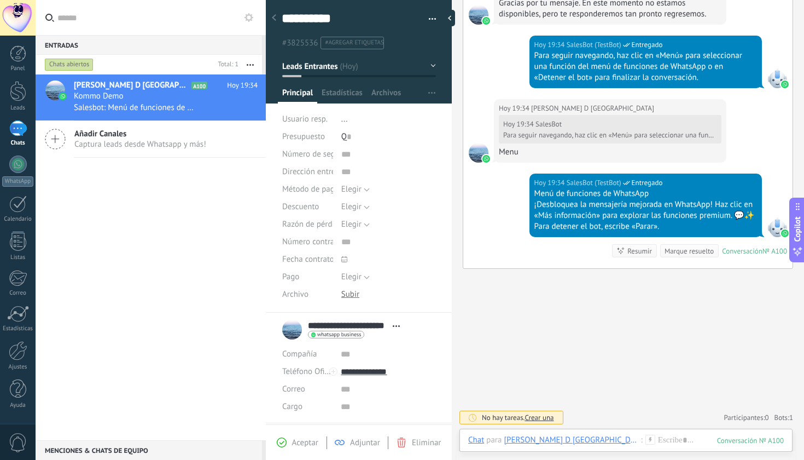
click at [17, 131] on div "1" at bounding box center [18, 128] width 18 height 16
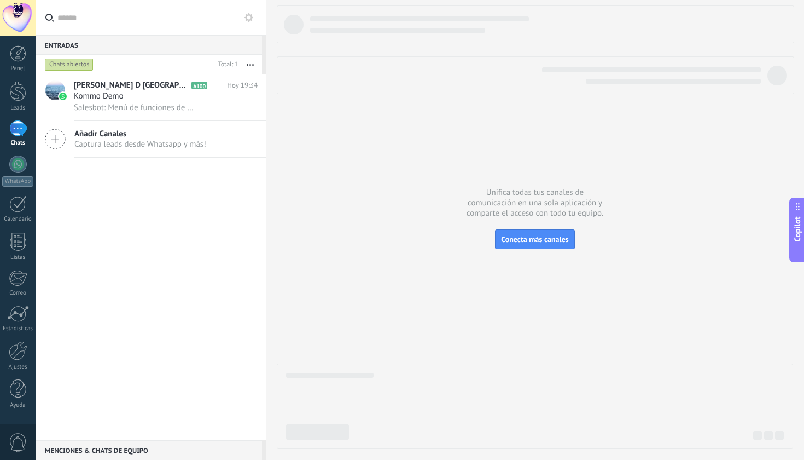
click at [144, 141] on span "Captura leads desde Whatsapp y más!" at bounding box center [140, 144] width 132 height 10
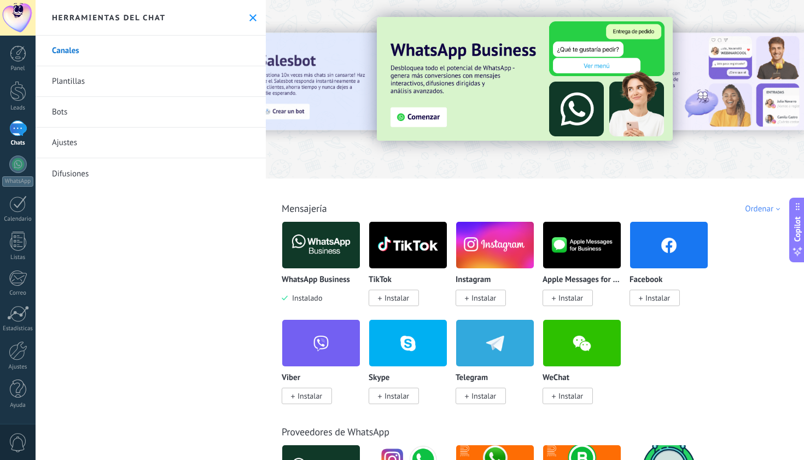
click at [76, 140] on link "Ajustes" at bounding box center [151, 142] width 230 height 31
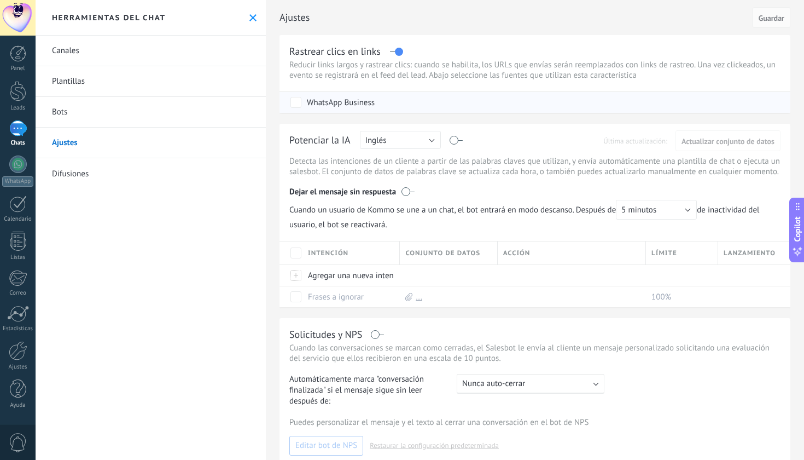
click at [428, 102] on div "WhatsApp Business" at bounding box center [537, 102] width 492 height 21
click at [59, 109] on link "Bots" at bounding box center [151, 112] width 230 height 31
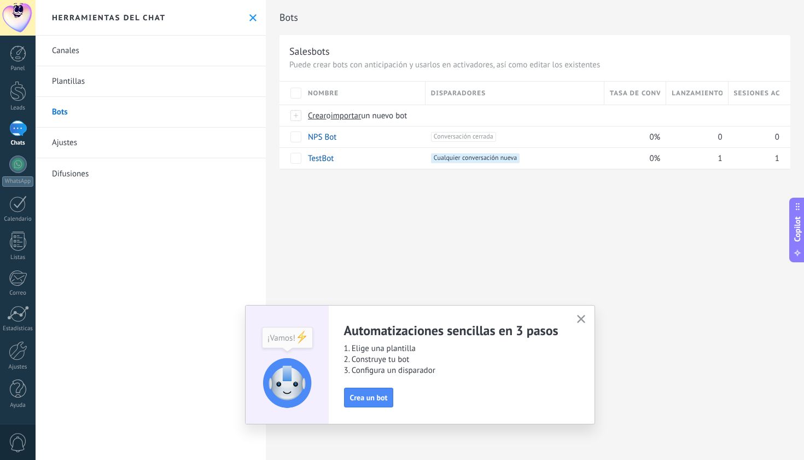
click at [582, 318] on use "button" at bounding box center [581, 319] width 8 height 8
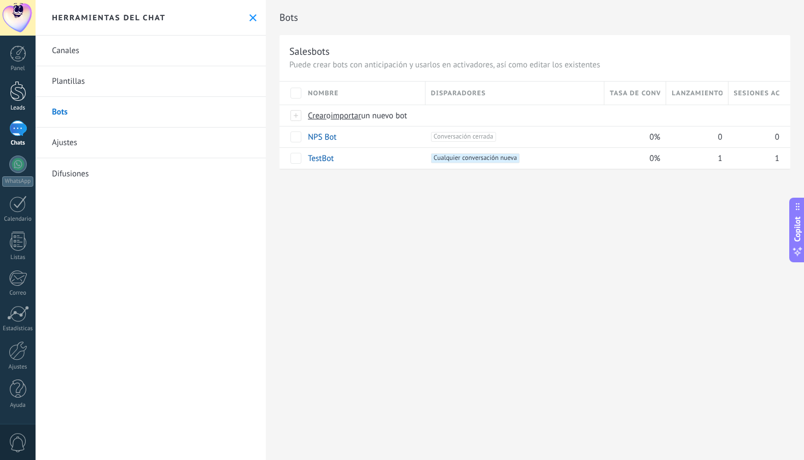
click at [18, 100] on div at bounding box center [18, 91] width 16 height 20
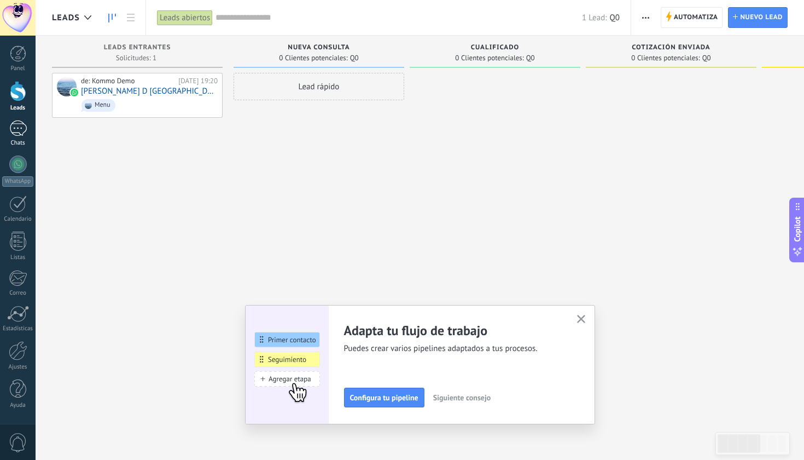
click at [17, 127] on div "1" at bounding box center [18, 128] width 18 height 16
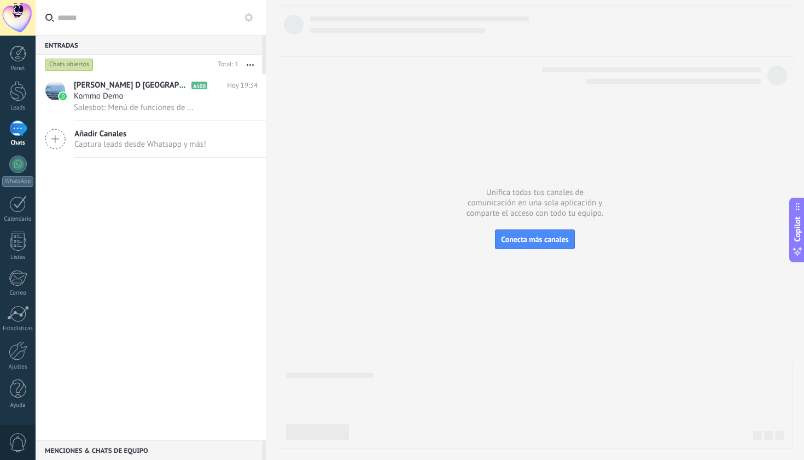
click at [138, 132] on span "Añadir Canales" at bounding box center [140, 134] width 132 height 10
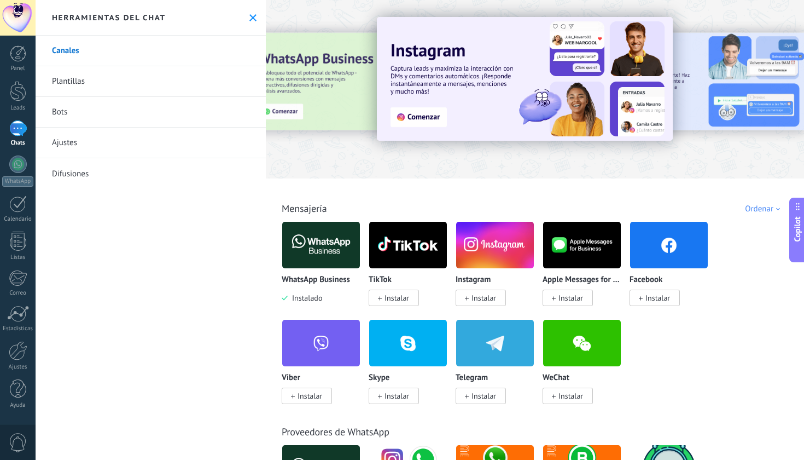
click at [505, 258] on img at bounding box center [495, 244] width 78 height 53
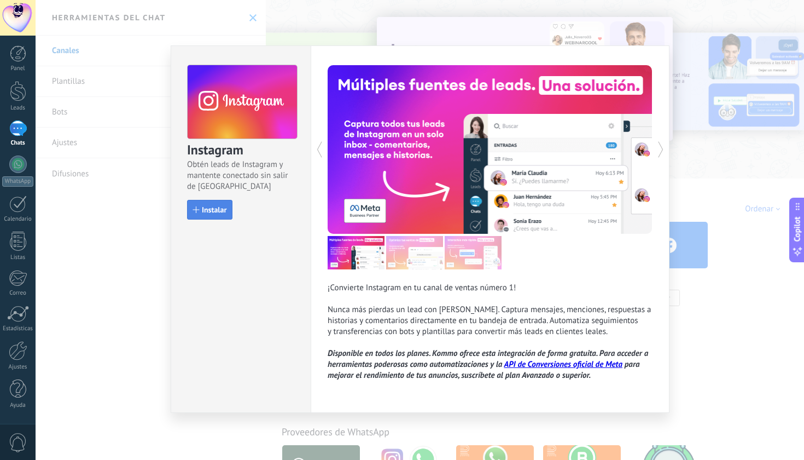
click at [207, 204] on button "Instalar" at bounding box center [209, 210] width 45 height 20
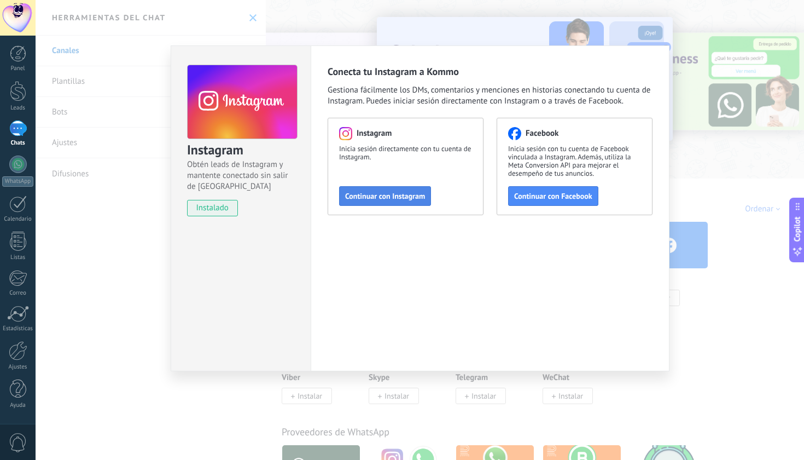
click at [384, 197] on span "Continuar con Instagram" at bounding box center [385, 196] width 80 height 8
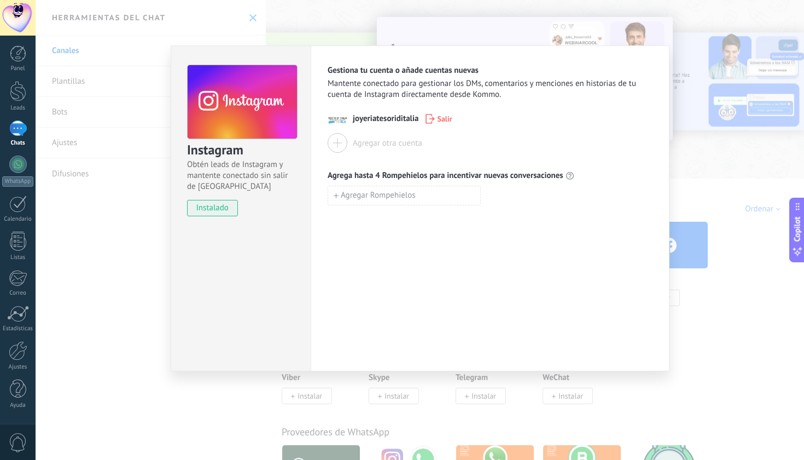
click at [373, 120] on span "joyeriatesoriditalia" at bounding box center [386, 118] width 66 height 11
click at [144, 278] on div "Instagram Obtén leads de Instagram y mantente conectado sin salir de Kommo inst…" at bounding box center [420, 230] width 769 height 460
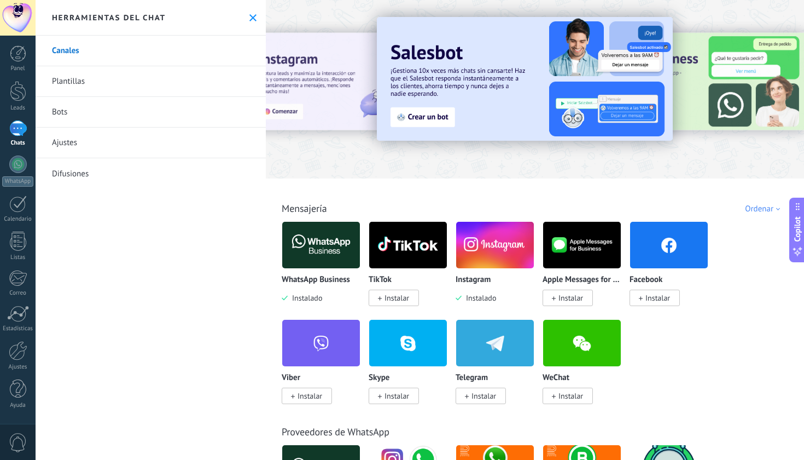
click at [18, 123] on div "1" at bounding box center [18, 128] width 18 height 16
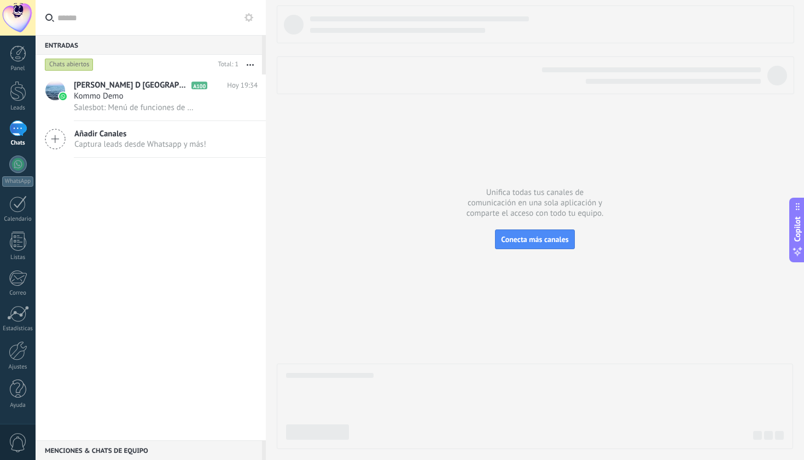
click at [77, 61] on div "Chats abiertos" at bounding box center [69, 64] width 49 height 13
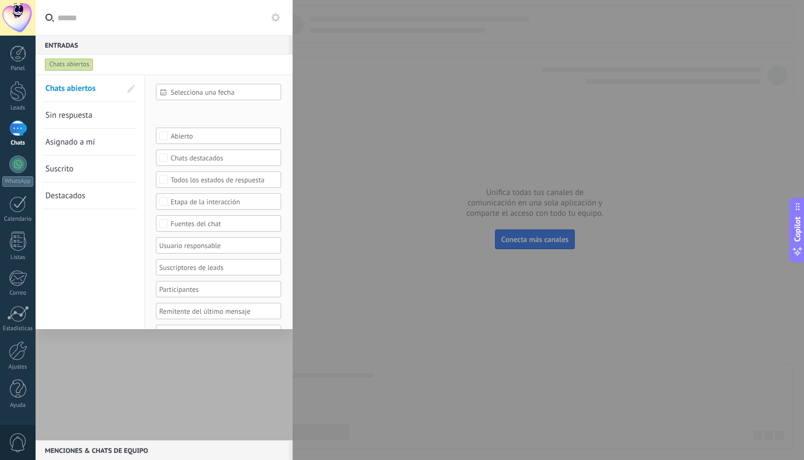
click at [105, 368] on div at bounding box center [164, 256] width 257 height 365
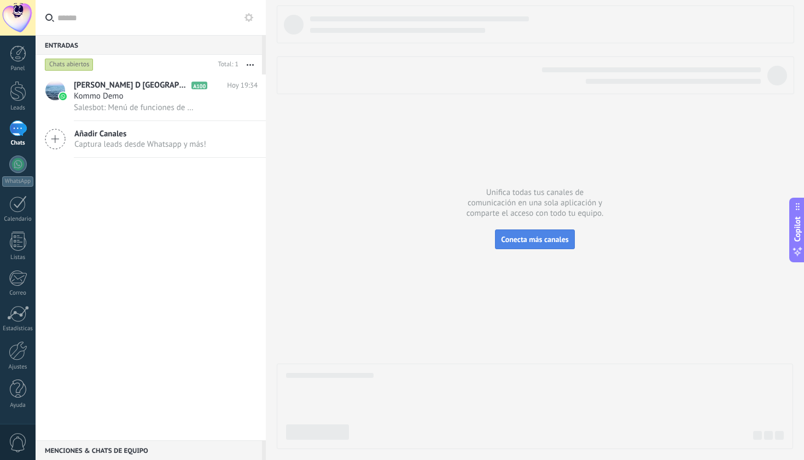
click at [511, 236] on span "Conecta más canales" at bounding box center [534, 239] width 67 height 10
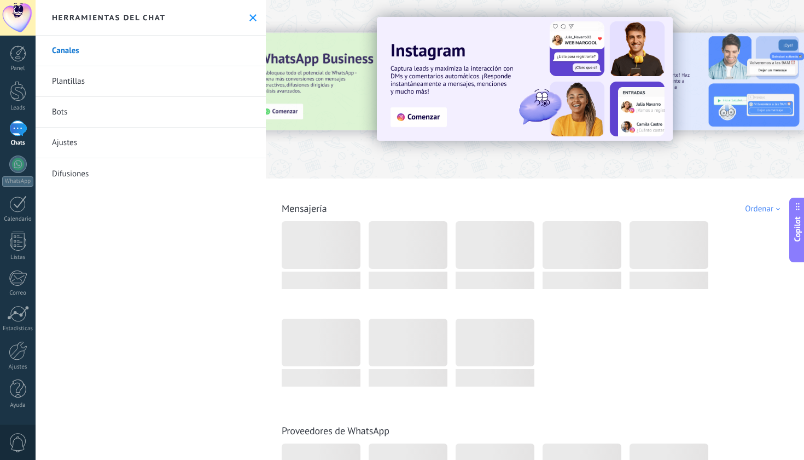
click at [185, 85] on link "Plantillas" at bounding box center [151, 81] width 230 height 31
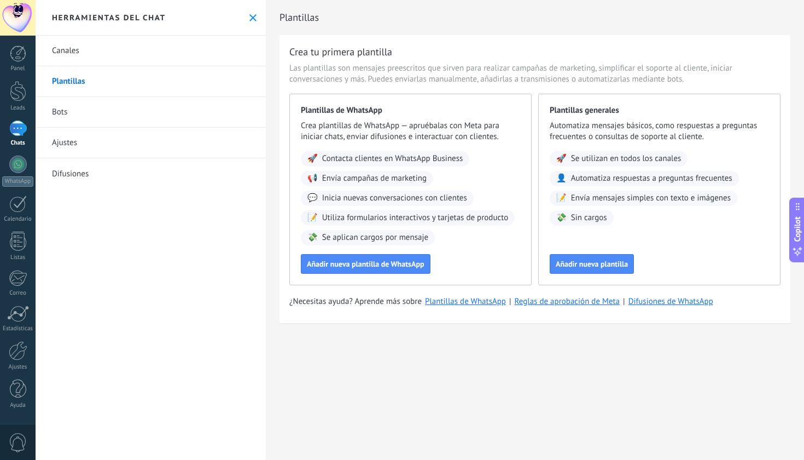
click at [137, 59] on link "Canales" at bounding box center [151, 51] width 230 height 31
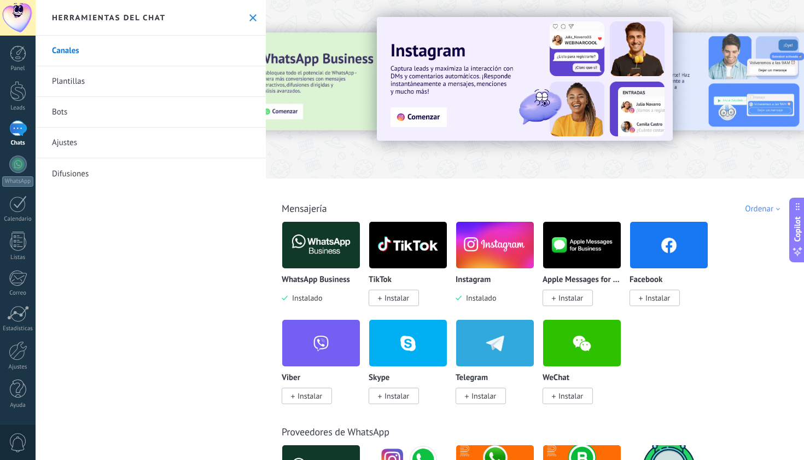
click at [497, 246] on img at bounding box center [495, 244] width 78 height 53
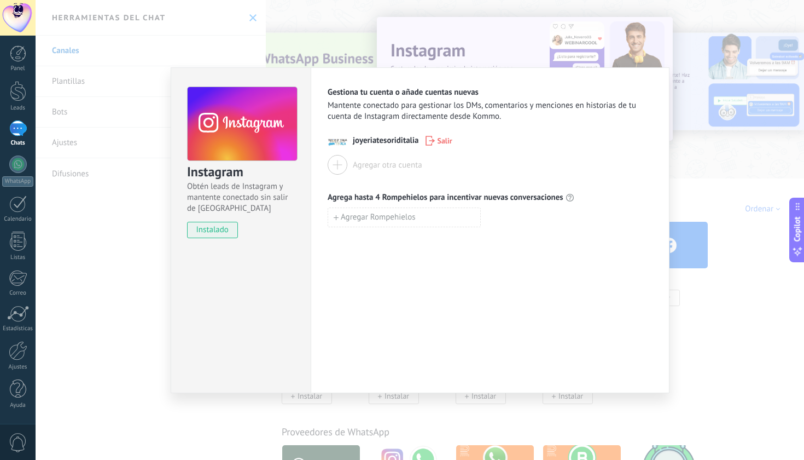
click at [372, 141] on span "joyeriatesoriditalia" at bounding box center [386, 140] width 66 height 11
click at [340, 165] on div at bounding box center [338, 165] width 20 height 20
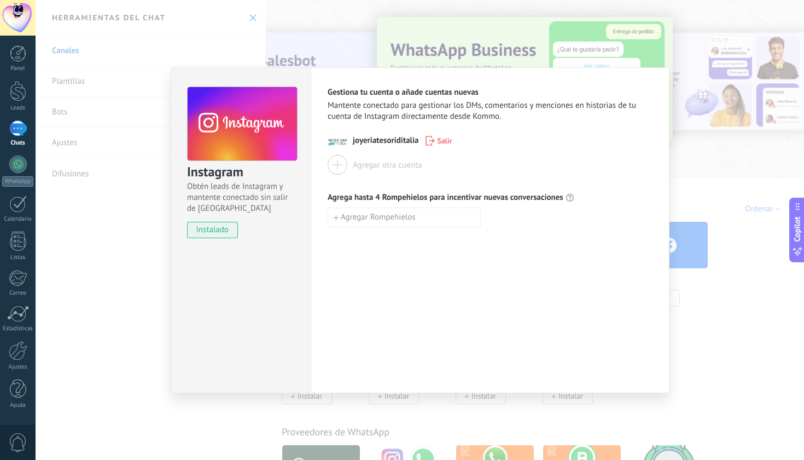
click at [342, 141] on img at bounding box center [338, 141] width 20 height 20
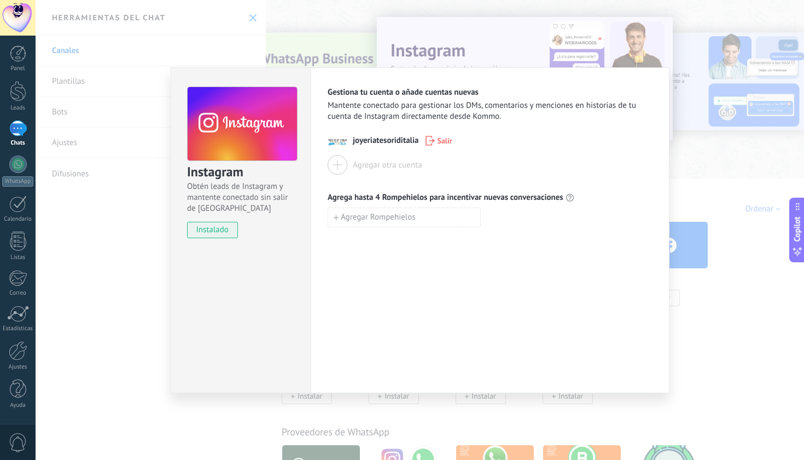
click at [339, 165] on div at bounding box center [338, 165] width 20 height 20
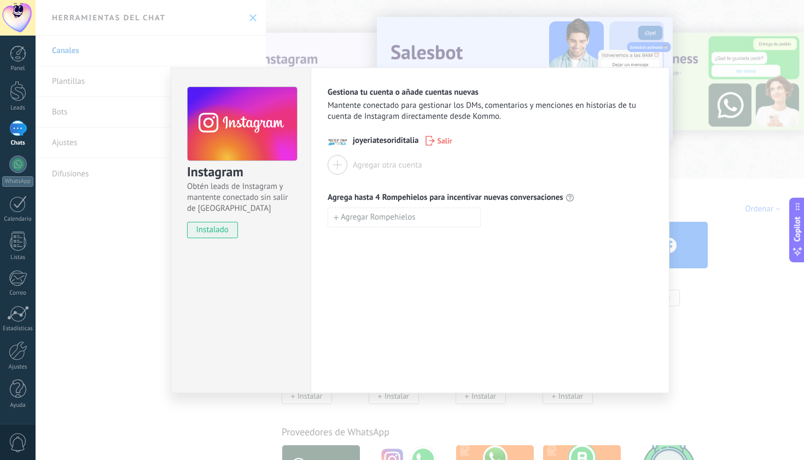
click at [664, 199] on div "Gestiona tu cuenta o añade cuentas nuevas Mantente conectado para gestionar los…" at bounding box center [490, 230] width 359 height 326
click at [702, 134] on div "Instagram Obtén leads de Instagram y mantente conectado sin salir de Kommo inst…" at bounding box center [420, 230] width 769 height 460
